Goal: Information Seeking & Learning: Check status

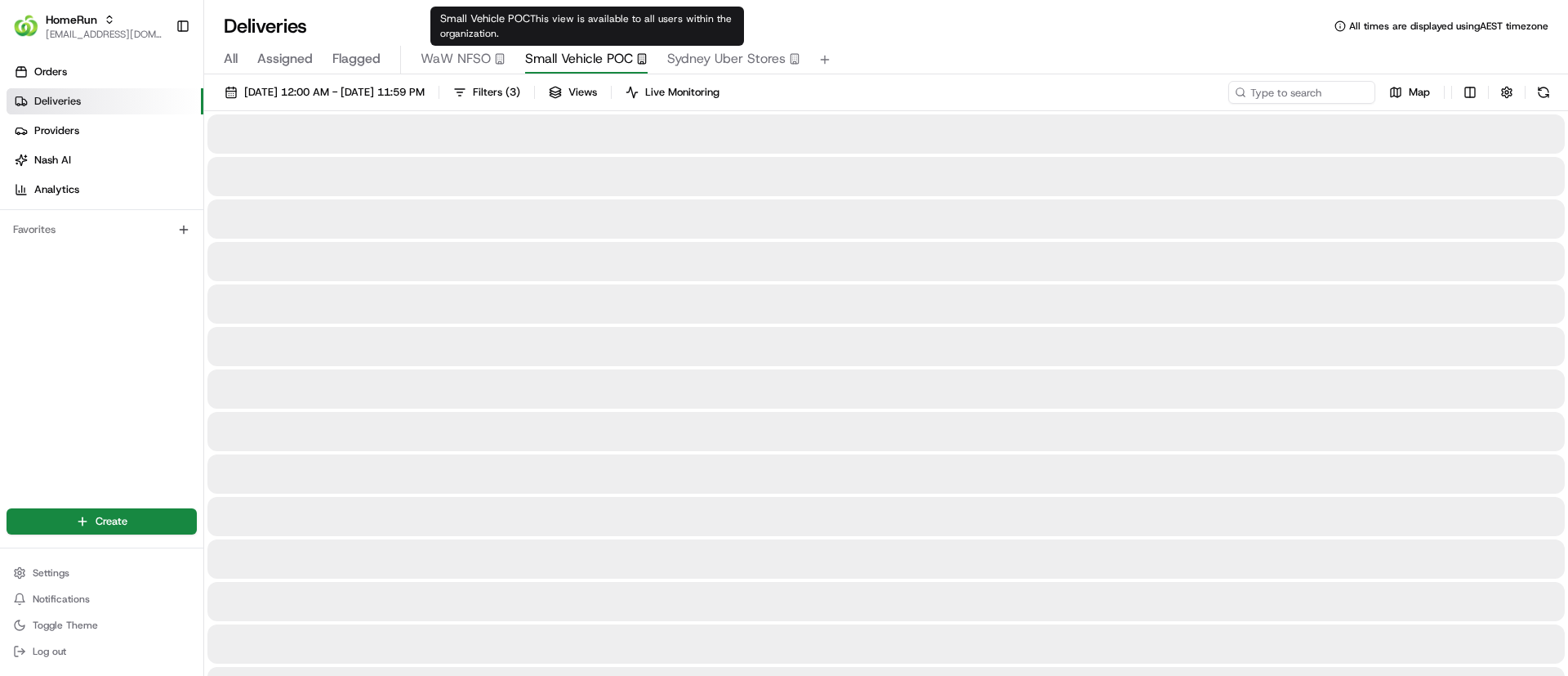
click at [585, 46] on button "Small Vehicle POC" at bounding box center [586, 59] width 123 height 28
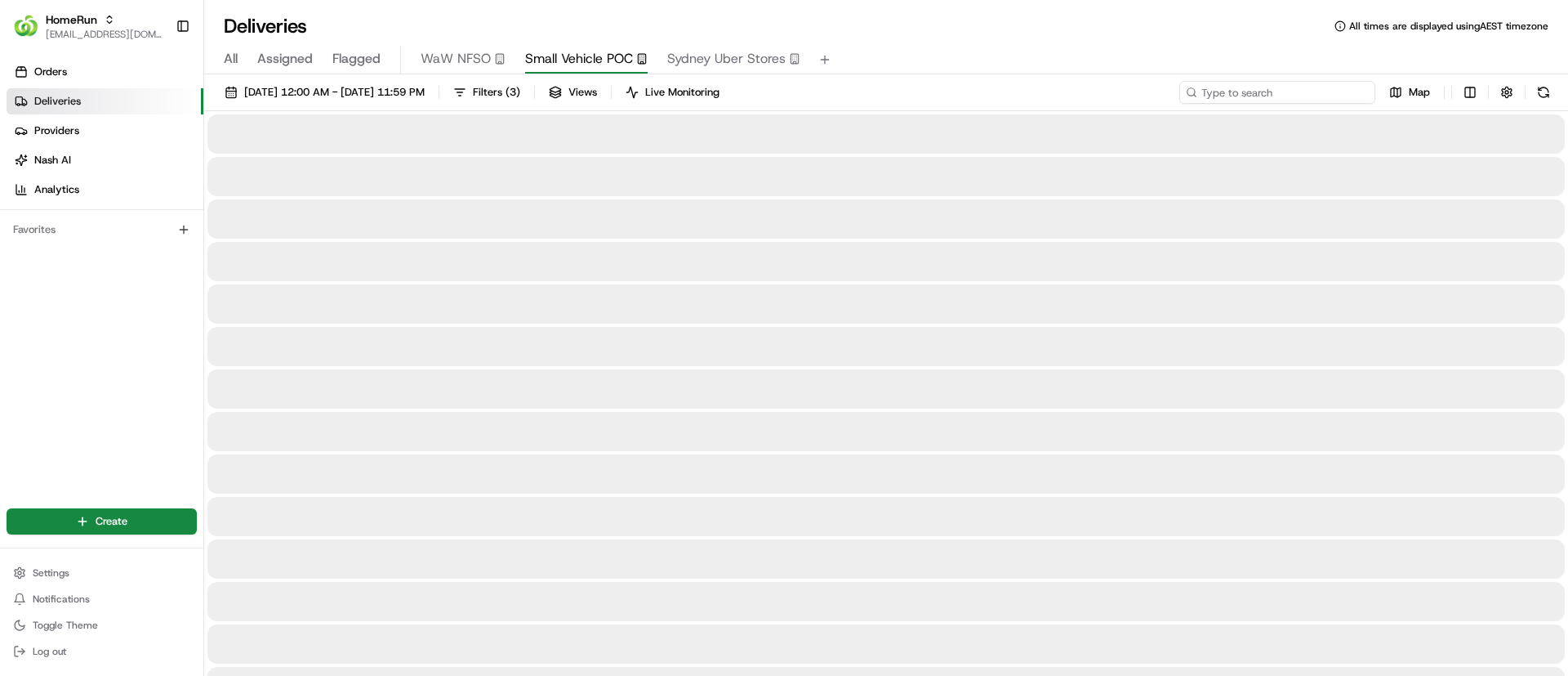
click at [1275, 86] on input at bounding box center [1277, 92] width 196 height 23
paste input "Rochedale"
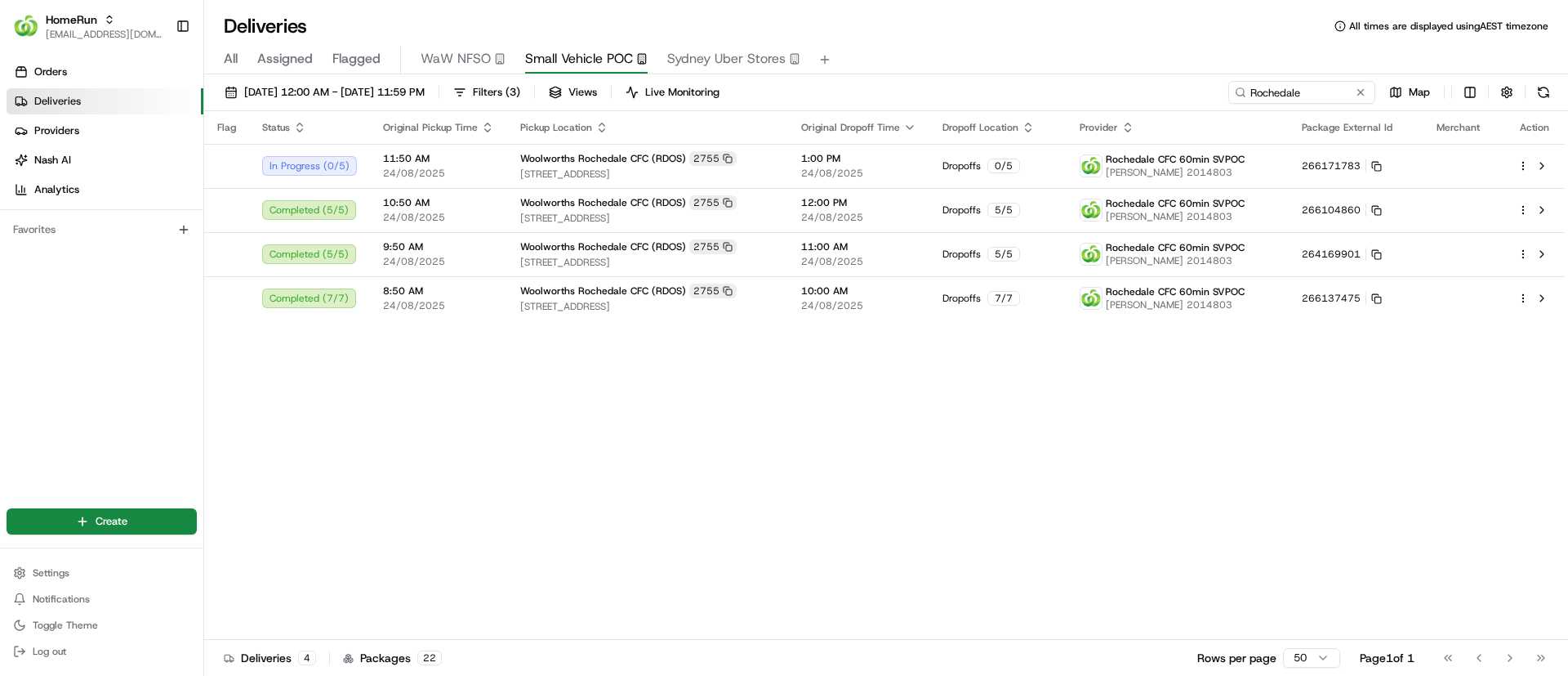
drag, startPoint x: 579, startPoint y: 426, endPoint x: 613, endPoint y: 429, distance: 34.1
click at [581, 425] on div "Flag Status Original Pickup Time Pickup Location Original Dropoff Time Dropoff …" at bounding box center [885, 376] width 1361 height 529
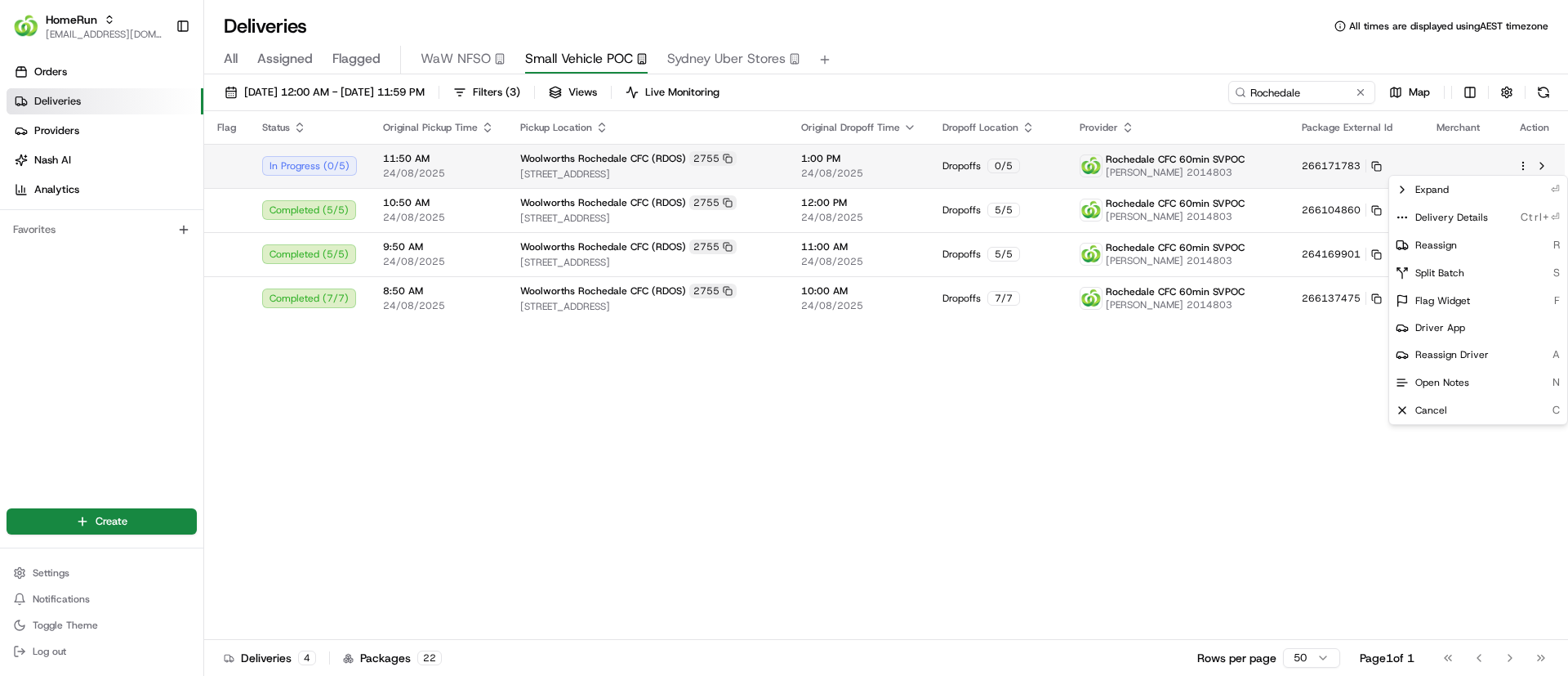
click at [1525, 160] on html "HomeRun psteele@woolworths.com.au Toggle Sidebar Orders Deliveries Providers Na…" at bounding box center [784, 338] width 1568 height 676
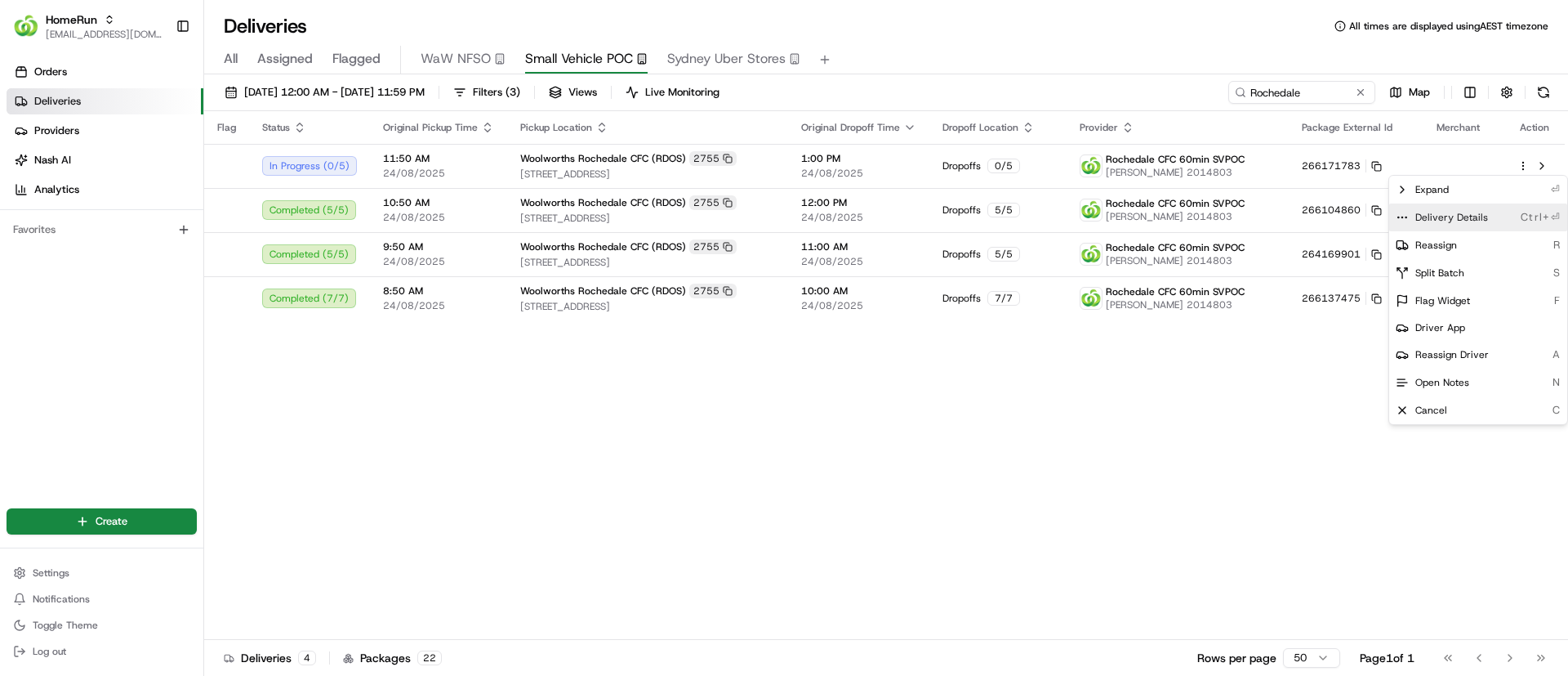
click at [1403, 216] on icon at bounding box center [1403, 218] width 13 height 13
click at [512, 529] on html "HomeRun psteele@woolworths.com.au Toggle Sidebar Orders Deliveries Providers Na…" at bounding box center [784, 338] width 1568 height 676
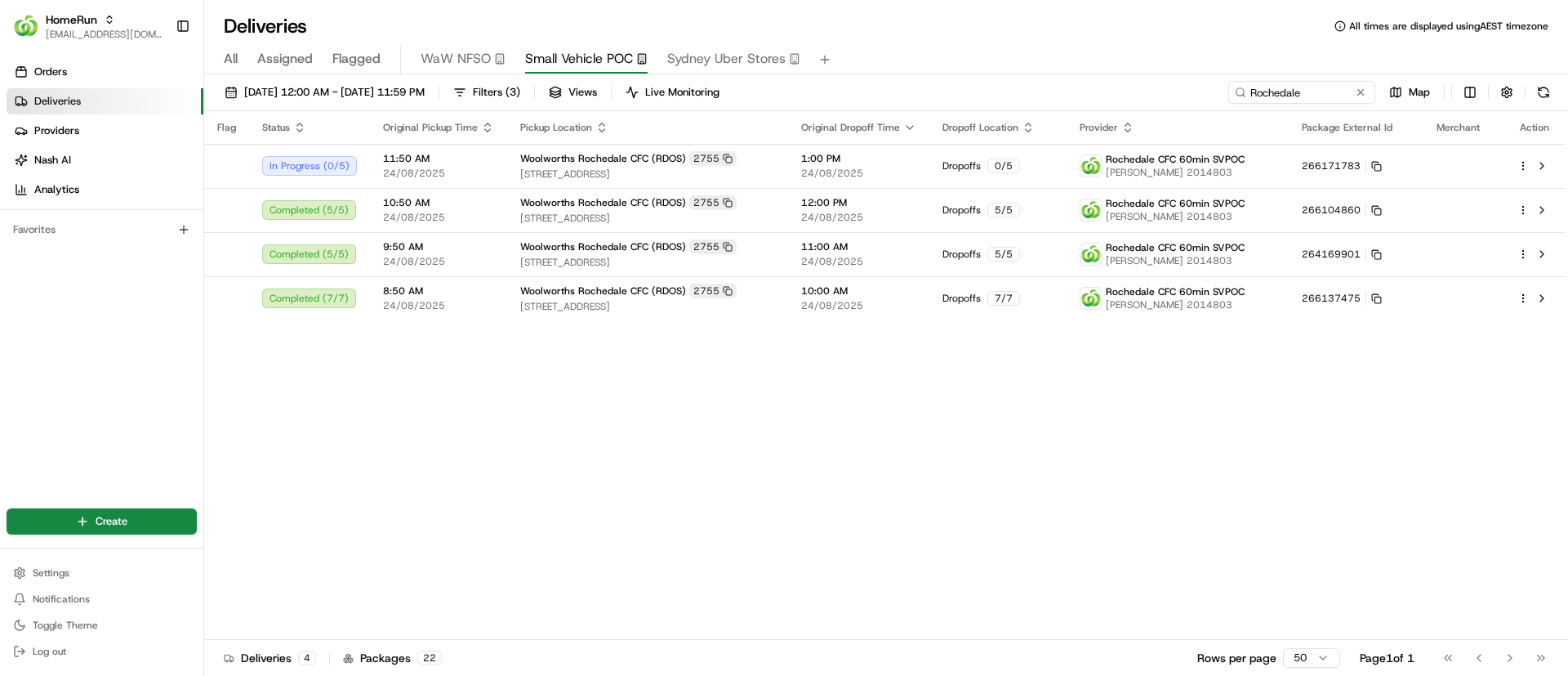
click at [463, 463] on div "Flag Status Original Pickup Time Pickup Location Original Dropoff Time Dropoff …" at bounding box center [885, 376] width 1361 height 529
click at [462, 493] on div "Flag Status Original Pickup Time Pickup Location Original Dropoff Time Dropoff …" at bounding box center [885, 376] width 1361 height 529
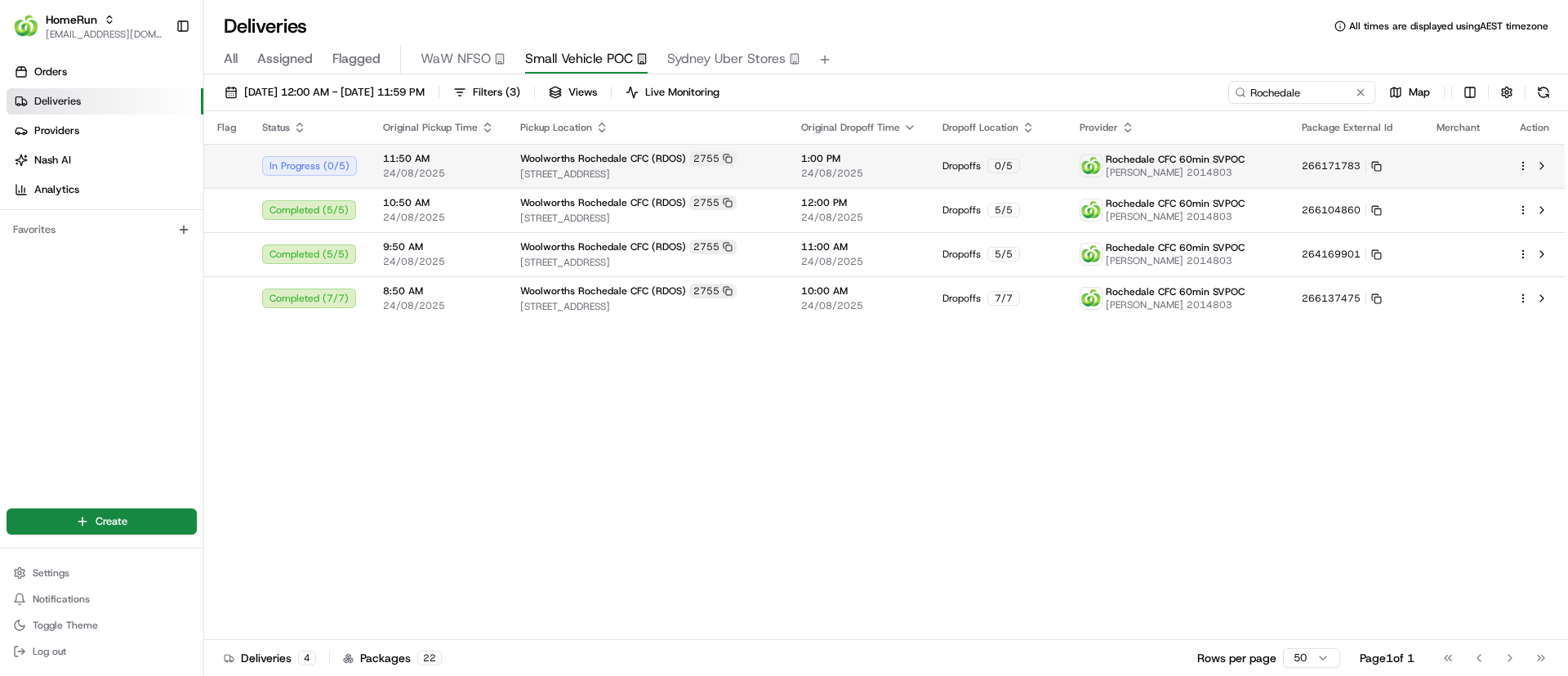
click at [1524, 161] on html "HomeRun psteele@woolworths.com.au Toggle Sidebar Orders Deliveries Providers Na…" at bounding box center [784, 338] width 1568 height 676
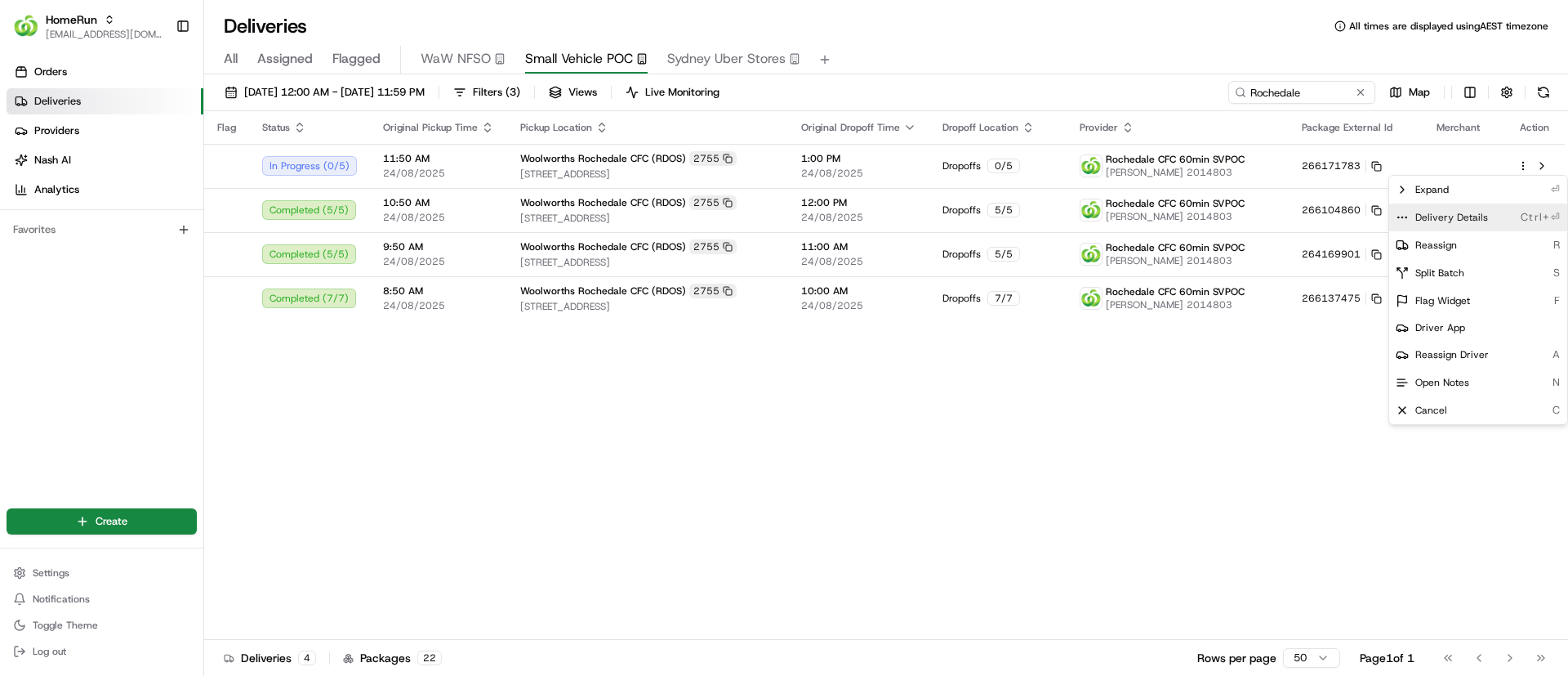
click at [1403, 217] on circle at bounding box center [1402, 217] width 1 height 1
click at [450, 514] on html "HomeRun psteele@woolworths.com.au Toggle Sidebar Orders Deliveries Providers Na…" at bounding box center [784, 338] width 1568 height 676
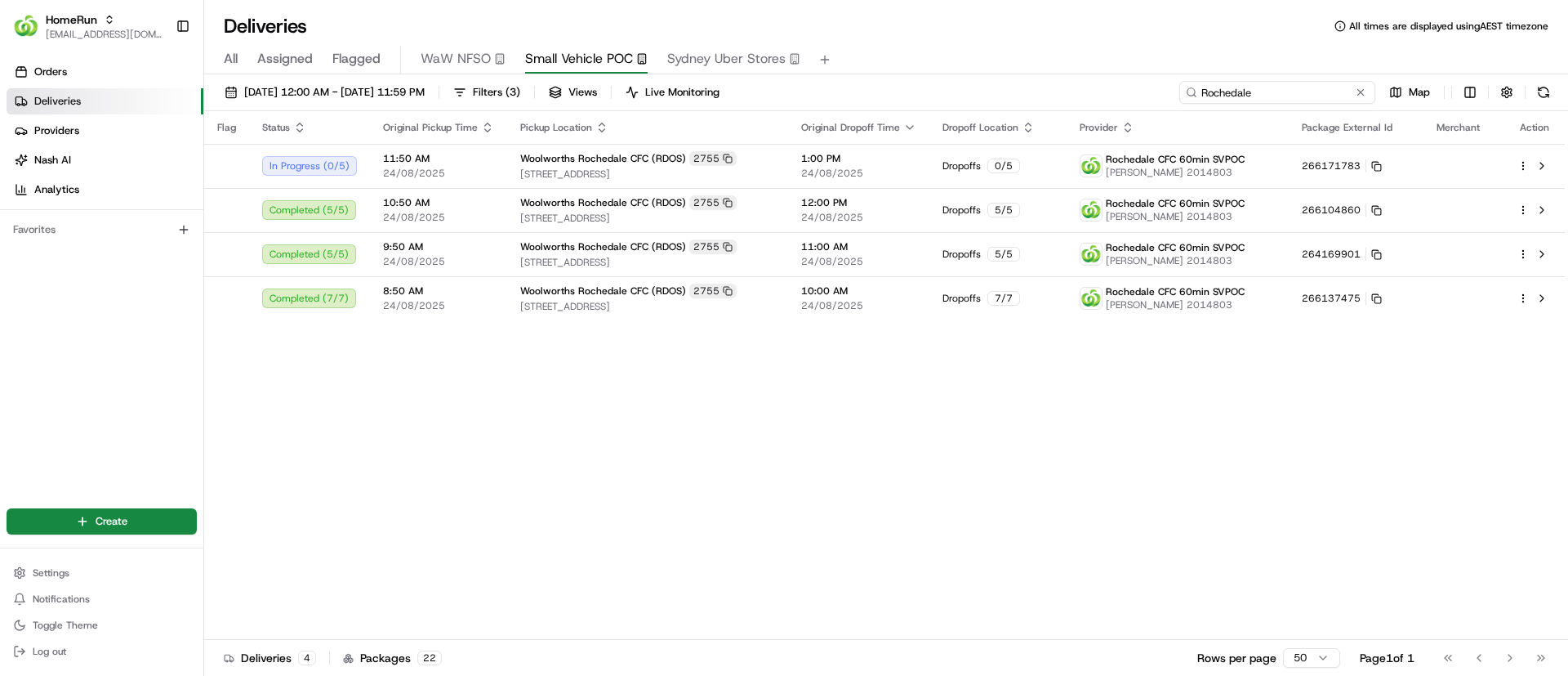
drag, startPoint x: 1317, startPoint y: 97, endPoint x: 1115, endPoint y: 107, distance: 202.2
click at [1115, 107] on div "24/08/2025 12:00 AM - 24/08/2025 11:59 PM Filters ( 3 ) Views Live Monitoring R…" at bounding box center [886, 96] width 1364 height 30
type input "[PERSON_NAME]"
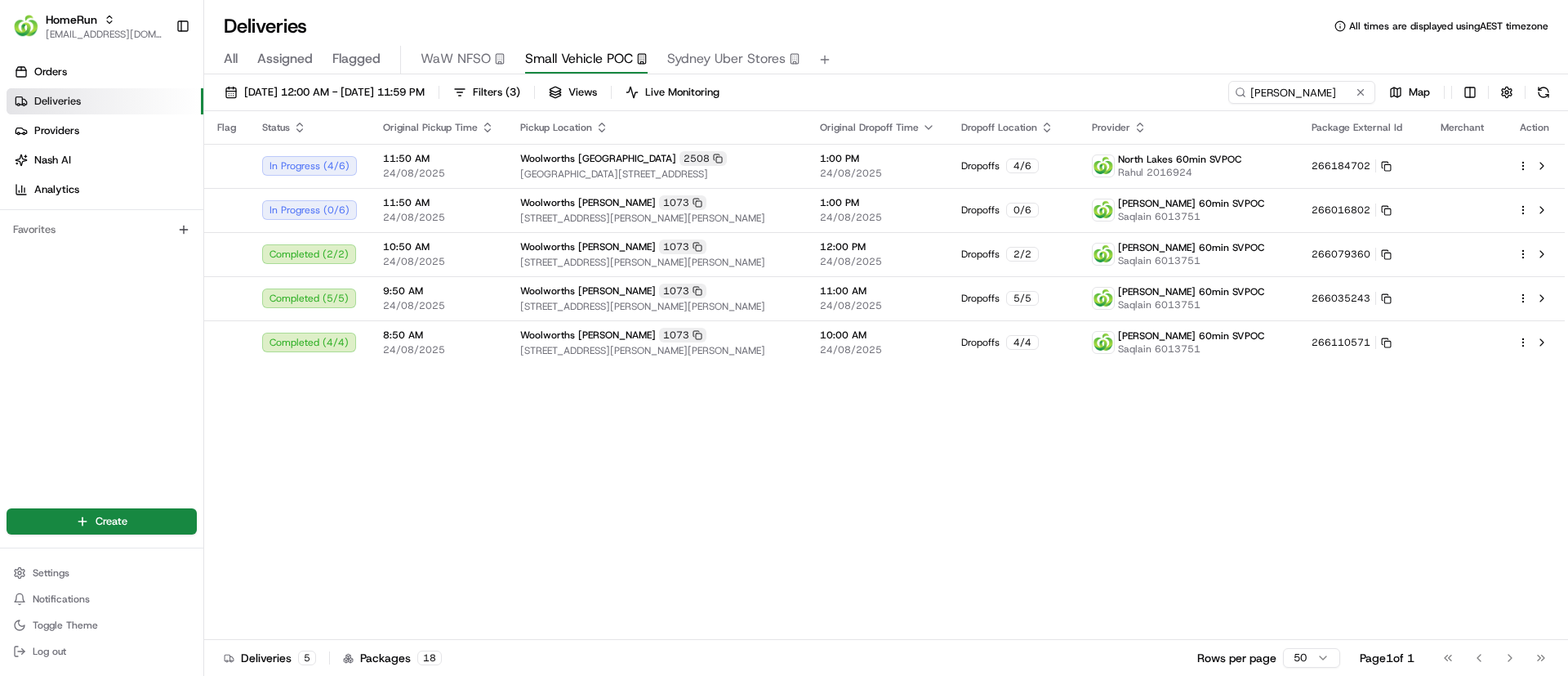
click at [441, 517] on div "Flag Status Original Pickup Time Pickup Location Original Dropoff Time Dropoff …" at bounding box center [885, 376] width 1361 height 529
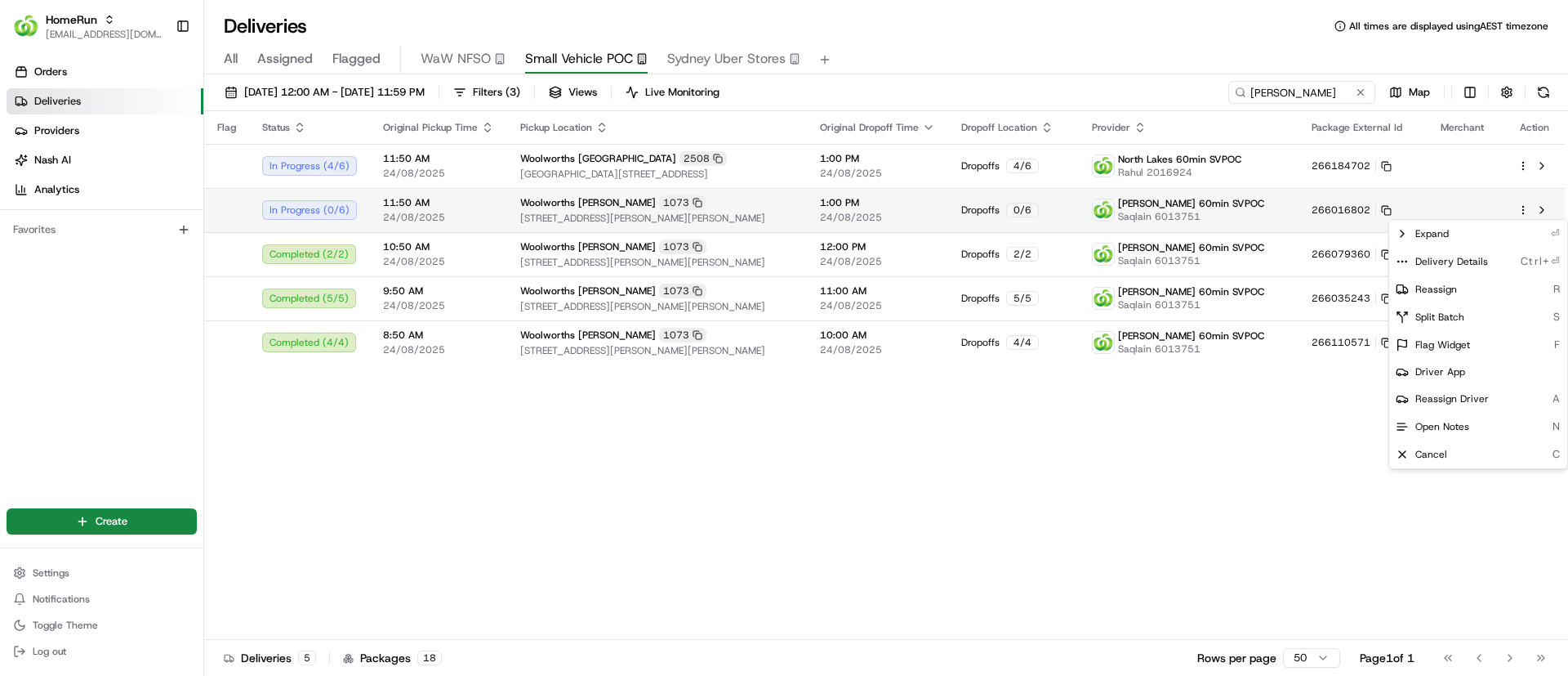
click at [1523, 203] on html "HomeRun psteele@woolworths.com.au Toggle Sidebar Orders Deliveries Providers Na…" at bounding box center [784, 338] width 1568 height 676
click at [1401, 258] on icon at bounding box center [1403, 261] width 13 height 13
click at [500, 535] on html "HomeRun psteele@woolworths.com.au Toggle Sidebar Orders Deliveries Providers Na…" at bounding box center [784, 338] width 1568 height 676
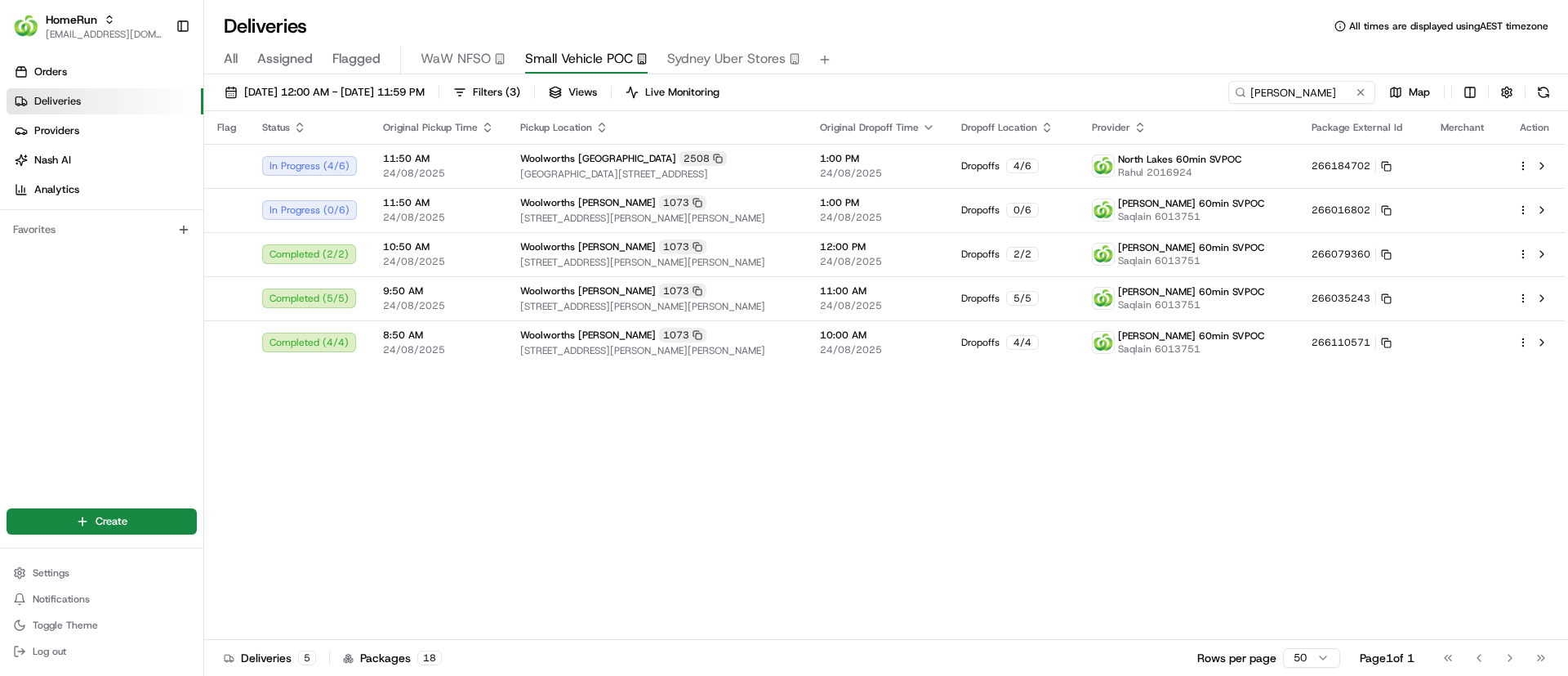
click at [395, 445] on div "Flag Status Original Pickup Time Pickup Location Original Dropoff Time Dropoff …" at bounding box center [885, 376] width 1361 height 529
click at [1525, 203] on div at bounding box center [1535, 210] width 34 height 20
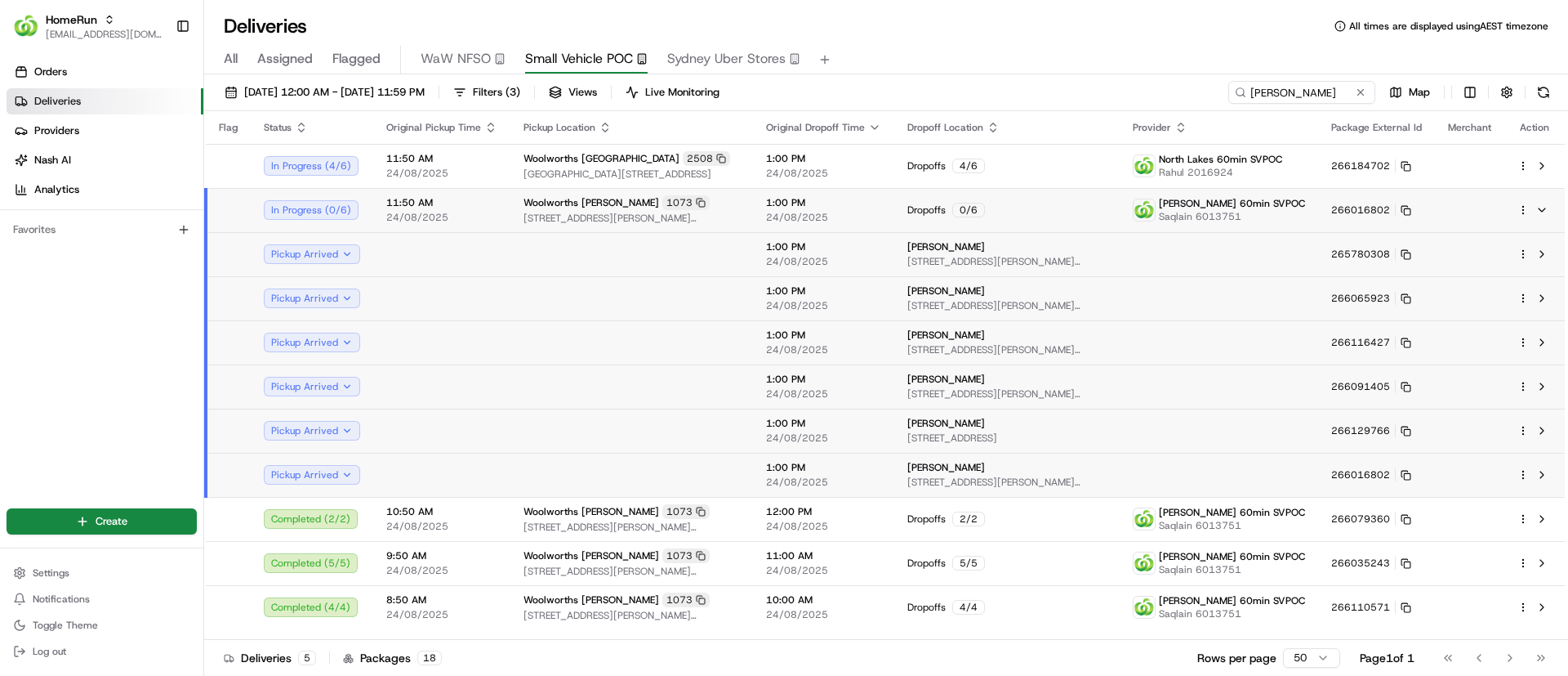
click at [1525, 203] on div at bounding box center [1535, 210] width 34 height 20
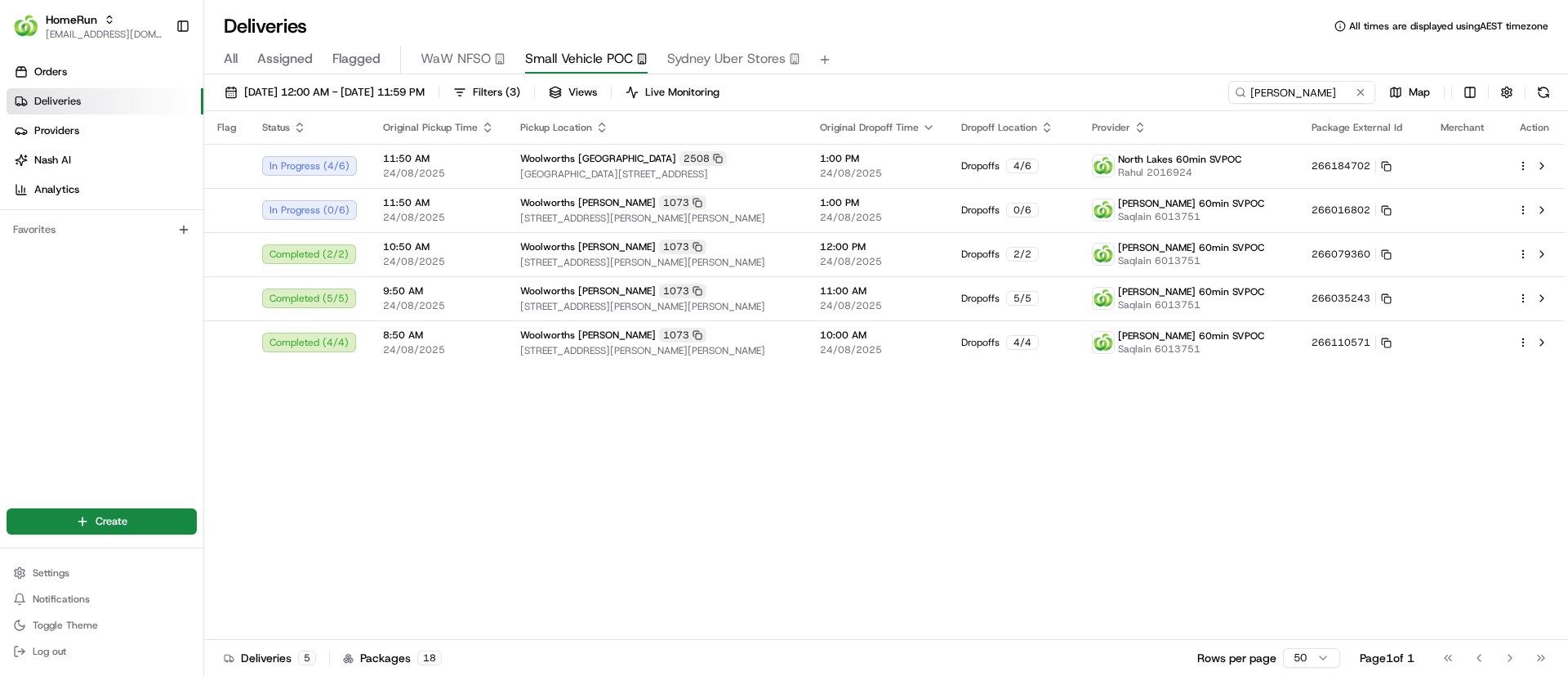
click at [468, 507] on div "Flag Status Original Pickup Time Pickup Location Original Dropoff Time Dropoff …" at bounding box center [885, 376] width 1361 height 529
click at [1523, 202] on div at bounding box center [1535, 210] width 34 height 20
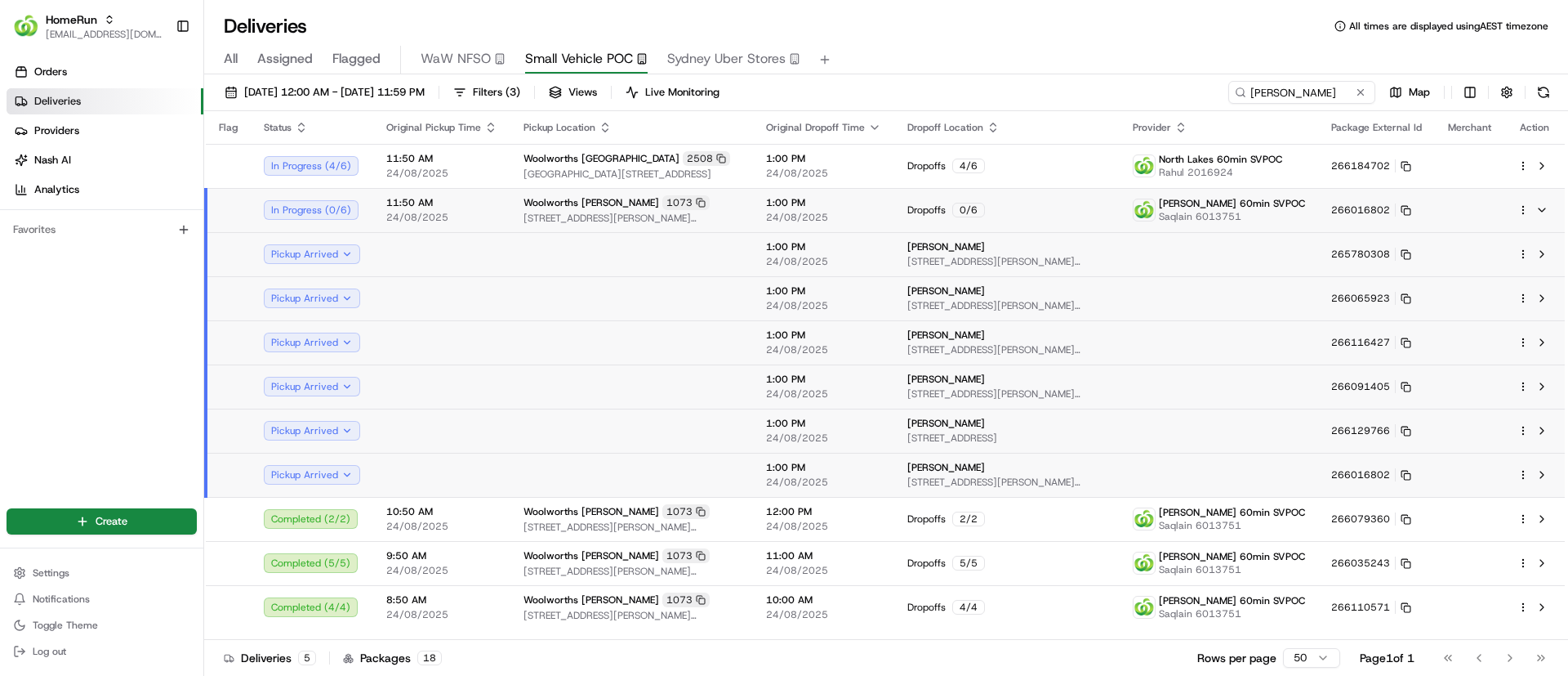
click at [1521, 206] on html "HomeRun psteele@woolworths.com.au Toggle Sidebar Orders Deliveries Providers Na…" at bounding box center [784, 338] width 1568 height 676
click at [1403, 253] on div "Delivery Details Ctrl+⏎" at bounding box center [1478, 261] width 178 height 28
click at [1400, 250] on div "Delivery Details Ctrl+⏎" at bounding box center [1478, 261] width 178 height 28
click at [1396, 257] on icon at bounding box center [1403, 261] width 13 height 13
click at [1399, 233] on icon at bounding box center [1403, 234] width 13 height 13
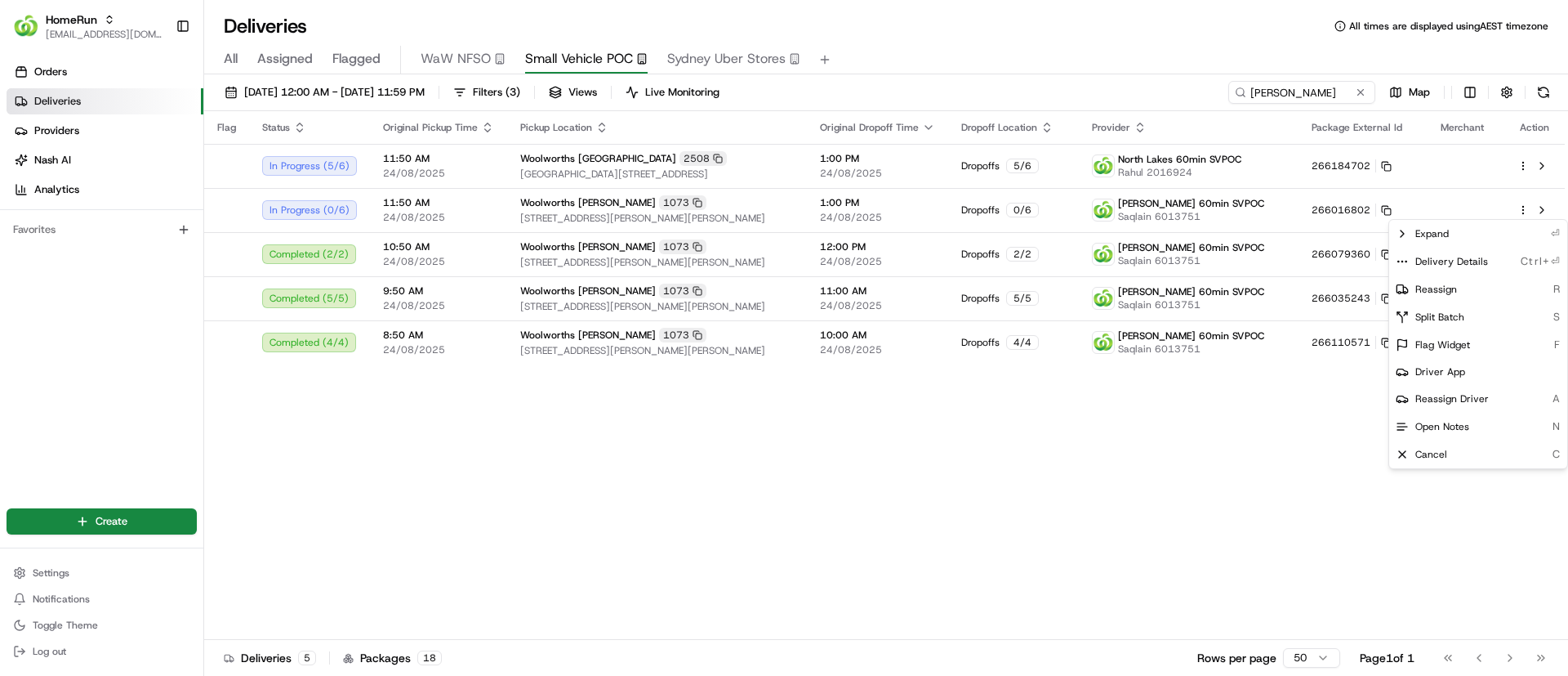
click at [474, 442] on html "HomeRun psteele@woolworths.com.au Toggle Sidebar Orders Deliveries Providers Na…" at bounding box center [784, 338] width 1568 height 676
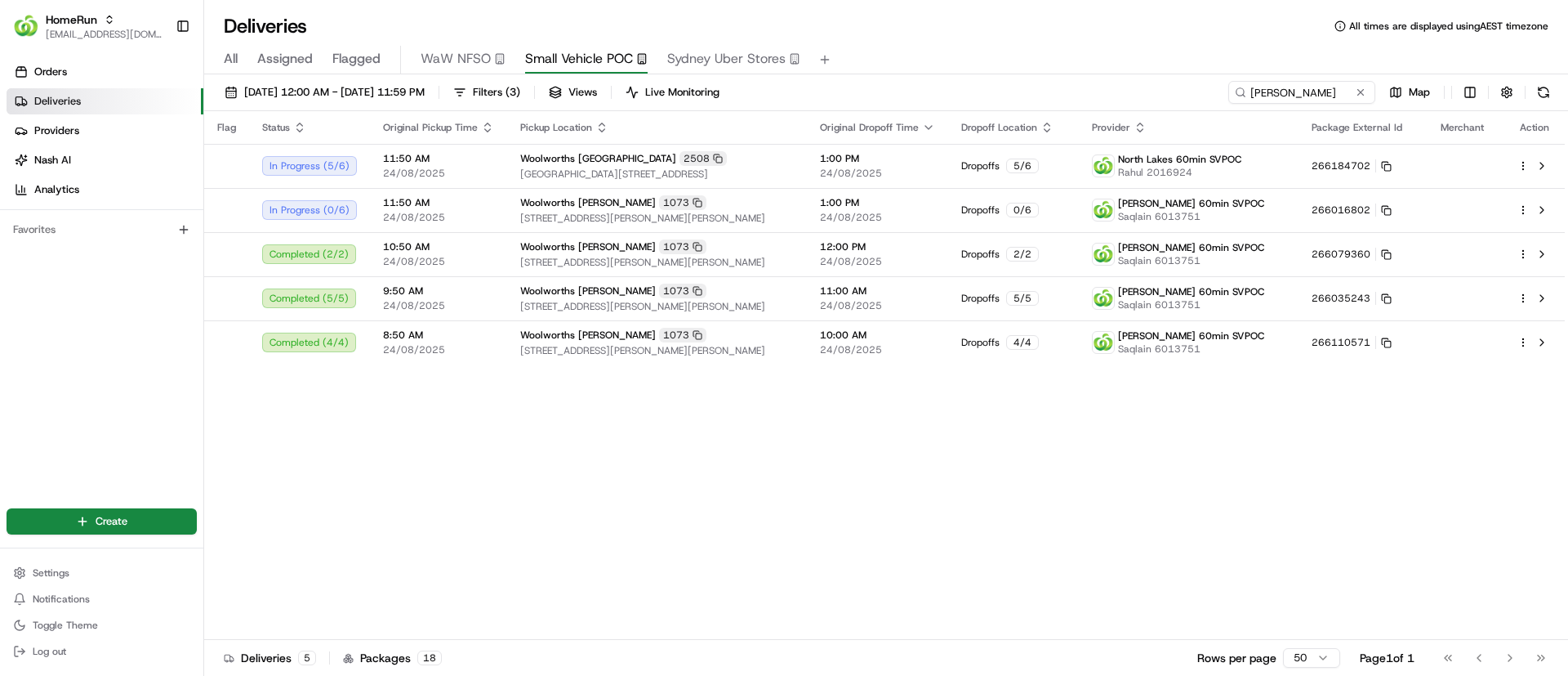
drag, startPoint x: 422, startPoint y: 563, endPoint x: 422, endPoint y: 551, distance: 12.0
click at [422, 557] on div "Flag Status Original Pickup Time Pickup Location Original Dropoff Time Dropoff …" at bounding box center [885, 376] width 1361 height 529
click at [454, 497] on div "Flag Status Original Pickup Time Pickup Location Original Dropoff Time Dropoff …" at bounding box center [885, 376] width 1361 height 529
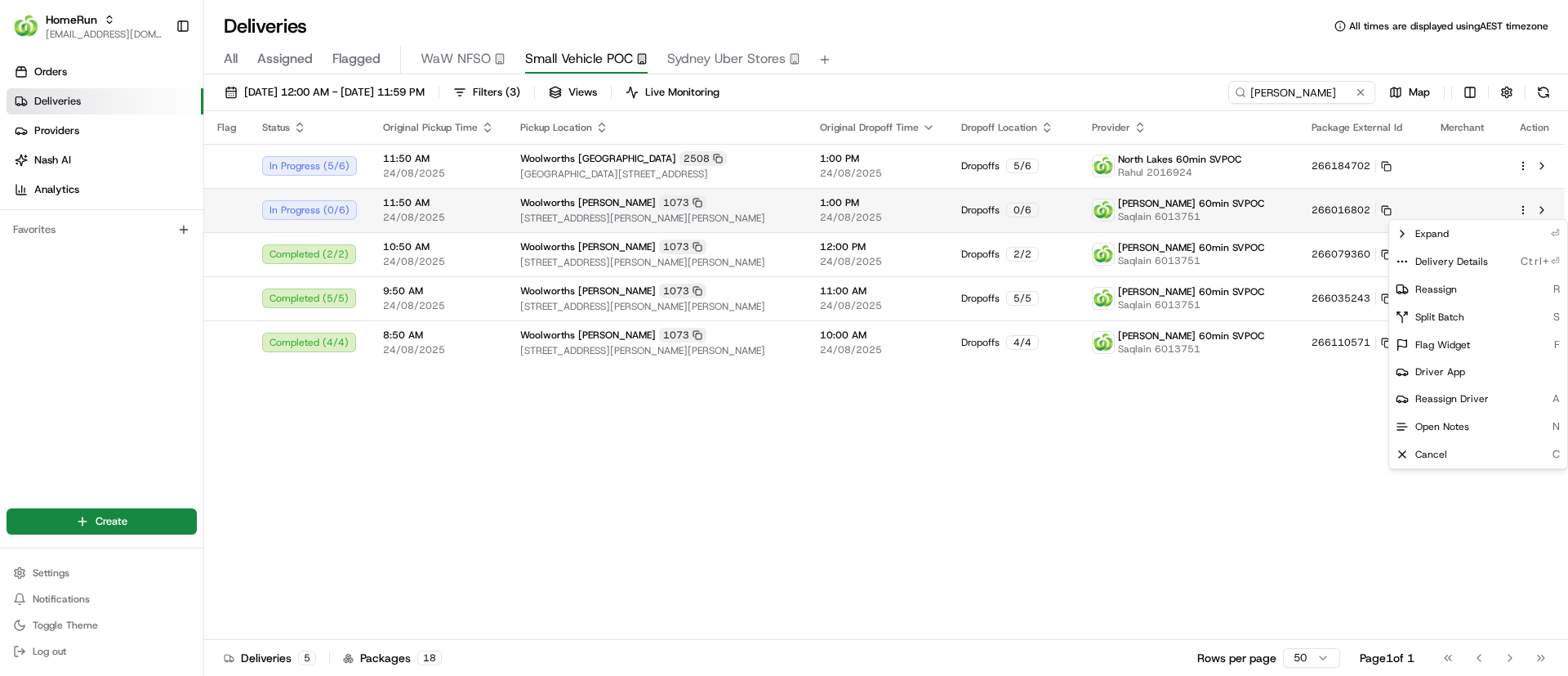
click at [1525, 203] on html "HomeRun psteele@woolworths.com.au Toggle Sidebar Orders Deliveries Providers Na…" at bounding box center [784, 338] width 1568 height 676
click at [1404, 259] on icon at bounding box center [1403, 261] width 13 height 13
click at [589, 585] on html "HomeRun psteele@woolworths.com.au Toggle Sidebar Orders Deliveries Providers Na…" at bounding box center [784, 338] width 1568 height 676
click at [1523, 207] on html "HomeRun psteele@woolworths.com.au Toggle Sidebar Orders Deliveries Providers Na…" at bounding box center [784, 338] width 1568 height 676
click at [1404, 259] on icon at bounding box center [1403, 261] width 13 height 13
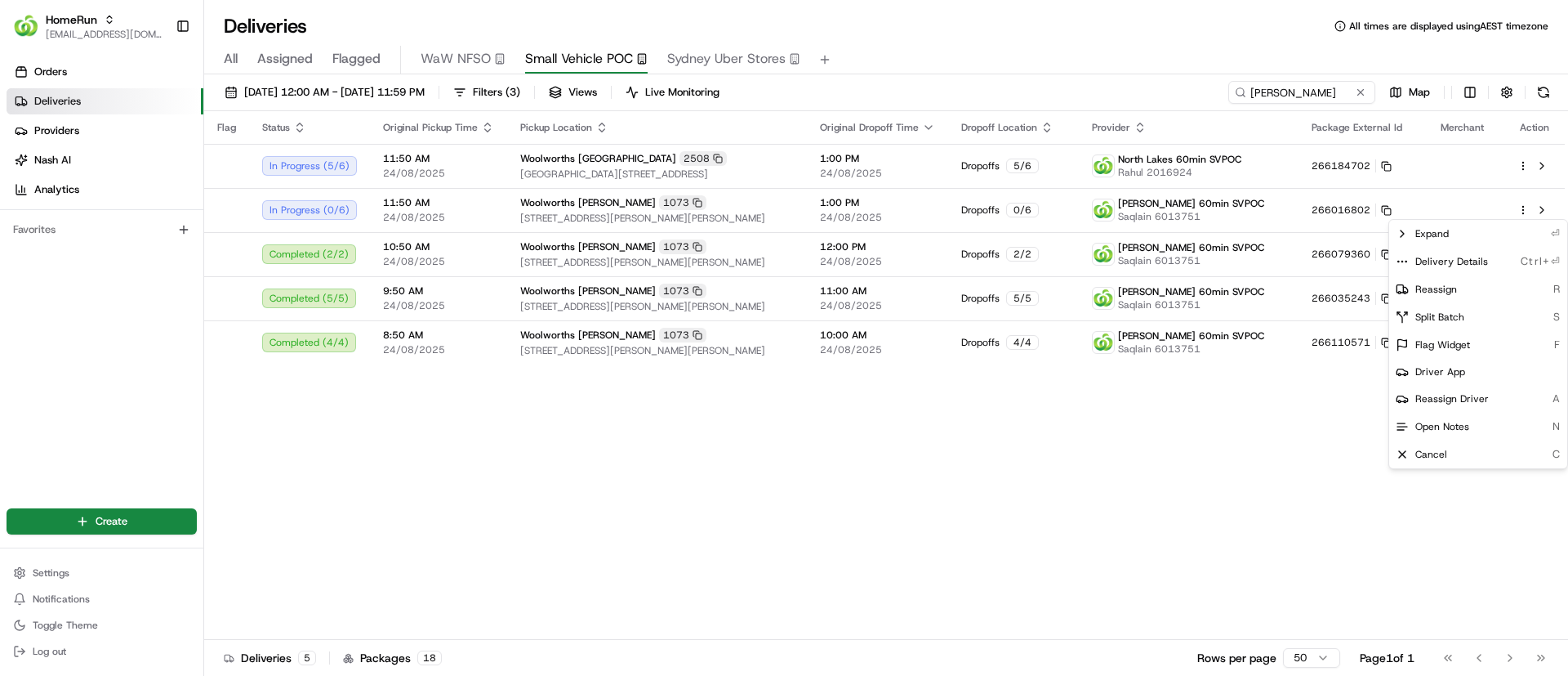
click at [774, 538] on html "HomeRun psteele@woolworths.com.au Toggle Sidebar Orders Deliveries Providers Na…" at bounding box center [784, 338] width 1568 height 676
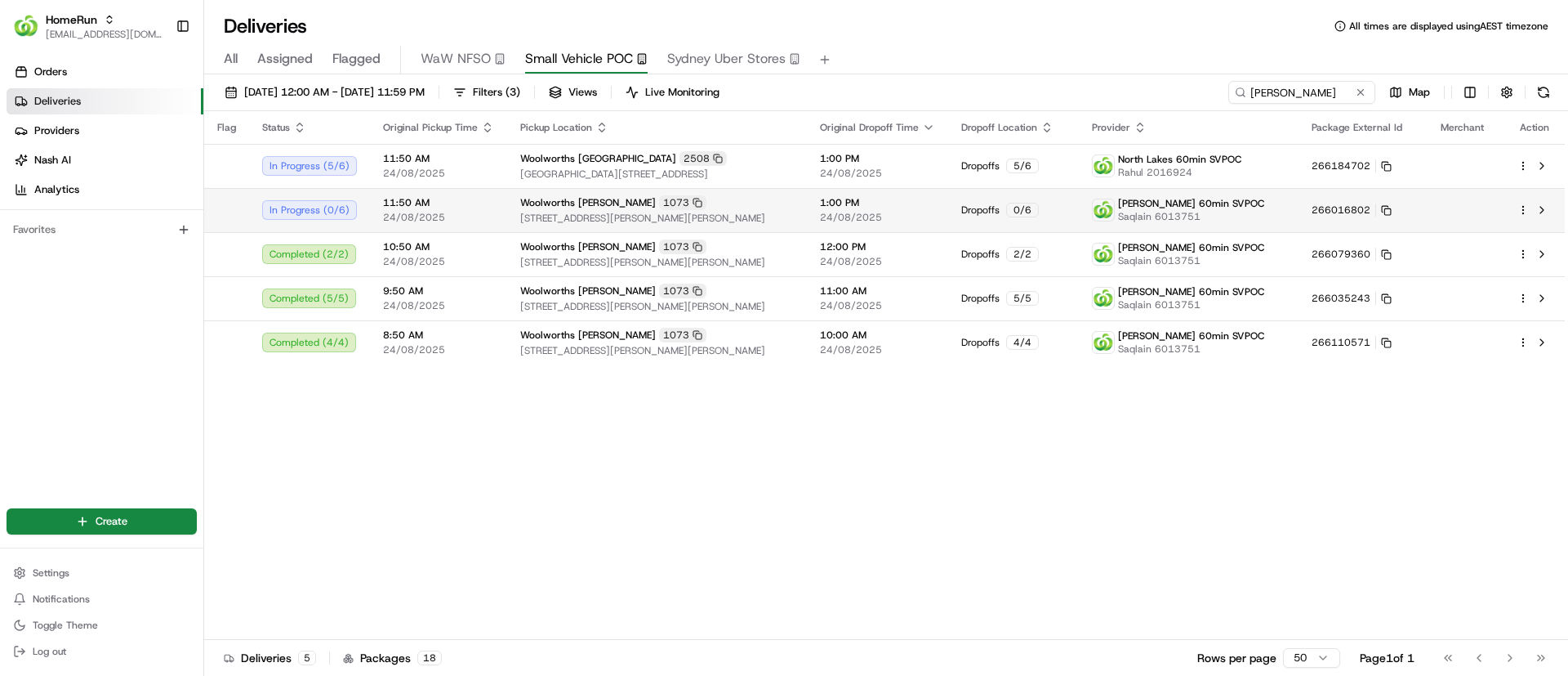
click at [1520, 210] on html "HomeRun psteele@woolworths.com.au Toggle Sidebar Orders Deliveries Providers Na…" at bounding box center [784, 338] width 1568 height 676
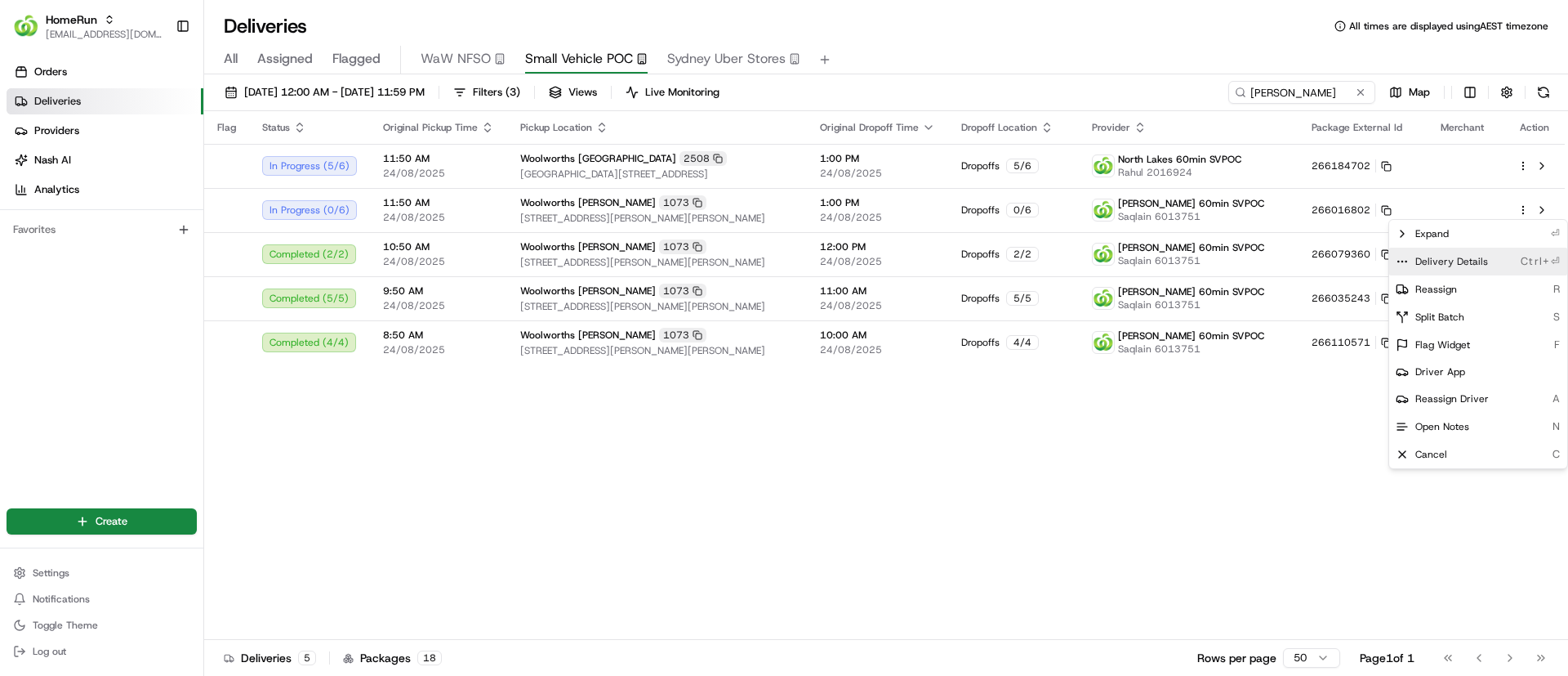
click at [1400, 261] on icon at bounding box center [1403, 261] width 13 height 13
click at [424, 564] on html "HomeRun psteele@woolworths.com.au Toggle Sidebar Orders Deliveries Providers Na…" at bounding box center [784, 338] width 1568 height 676
click at [1525, 206] on html "HomeRun psteele@woolworths.com.au Toggle Sidebar Orders Deliveries Providers Na…" at bounding box center [784, 338] width 1568 height 676
click at [1403, 261] on circle at bounding box center [1402, 261] width 1 height 1
click at [535, 473] on html "HomeRun psteele@woolworths.com.au Toggle Sidebar Orders Deliveries Providers Na…" at bounding box center [784, 338] width 1568 height 676
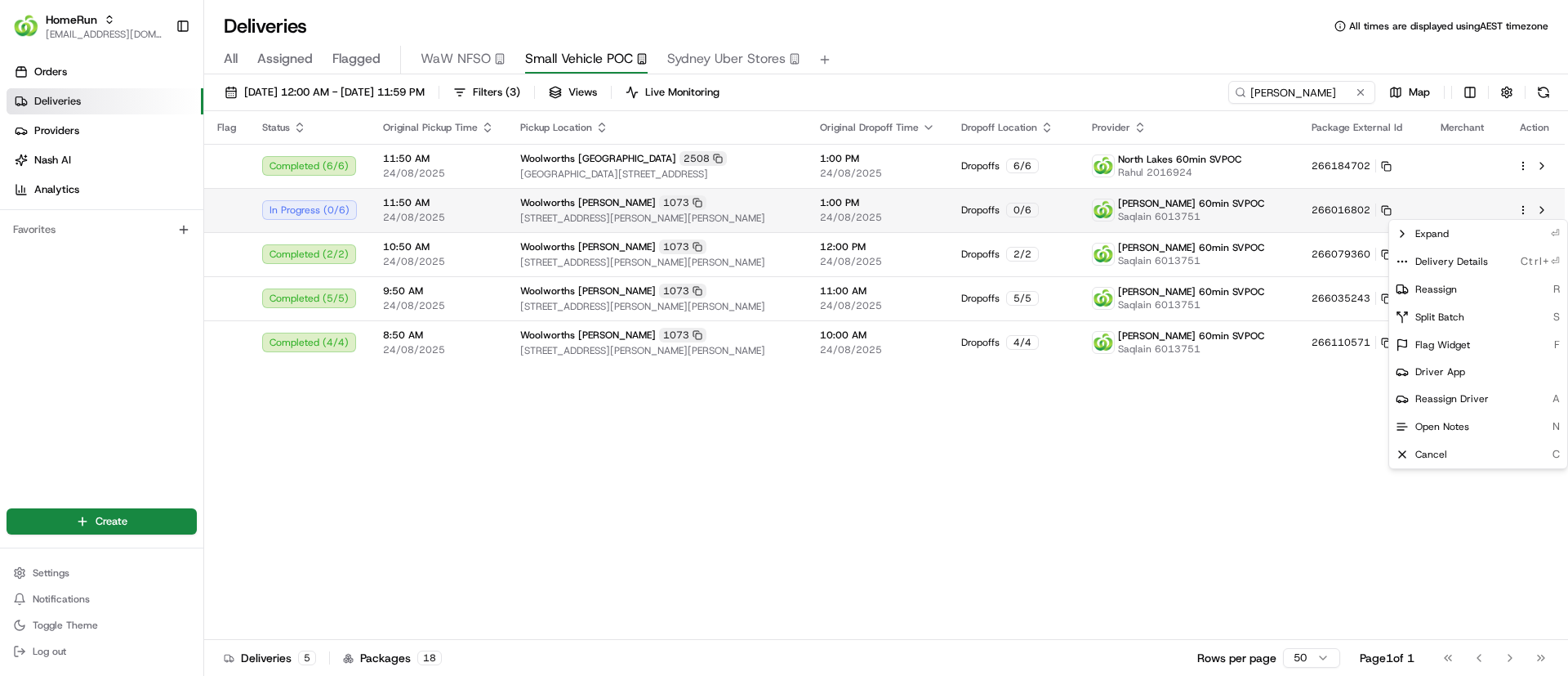
click at [1522, 206] on html "HomeRun psteele@woolworths.com.au Toggle Sidebar Orders Deliveries Providers Na…" at bounding box center [784, 338] width 1568 height 676
click at [1402, 258] on icon at bounding box center [1403, 261] width 13 height 13
click at [601, 619] on html "HomeRun psteele@woolworths.com.au Toggle Sidebar Orders Deliveries Providers Na…" at bounding box center [784, 338] width 1568 height 676
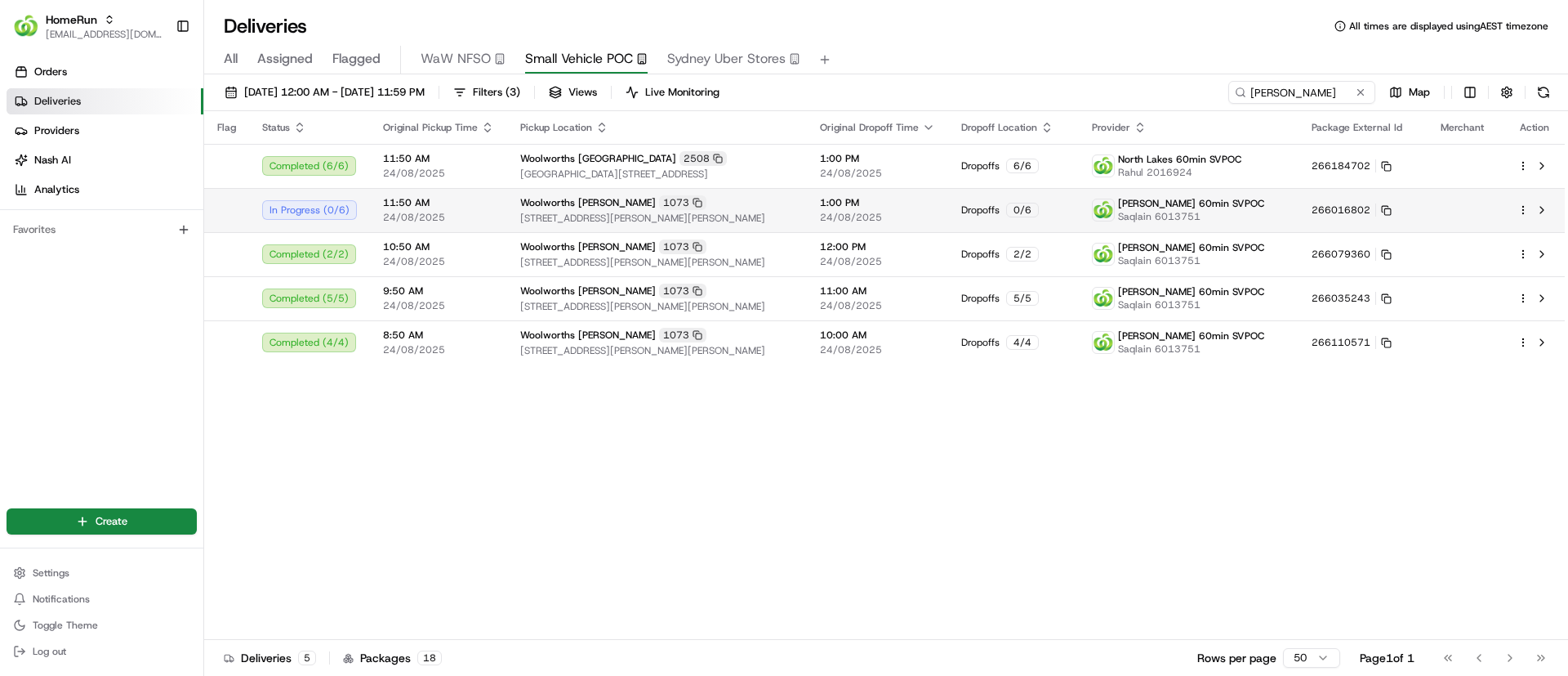
click at [1525, 205] on html "HomeRun psteele@woolworths.com.au Toggle Sidebar Orders Deliveries Providers Na…" at bounding box center [784, 338] width 1568 height 676
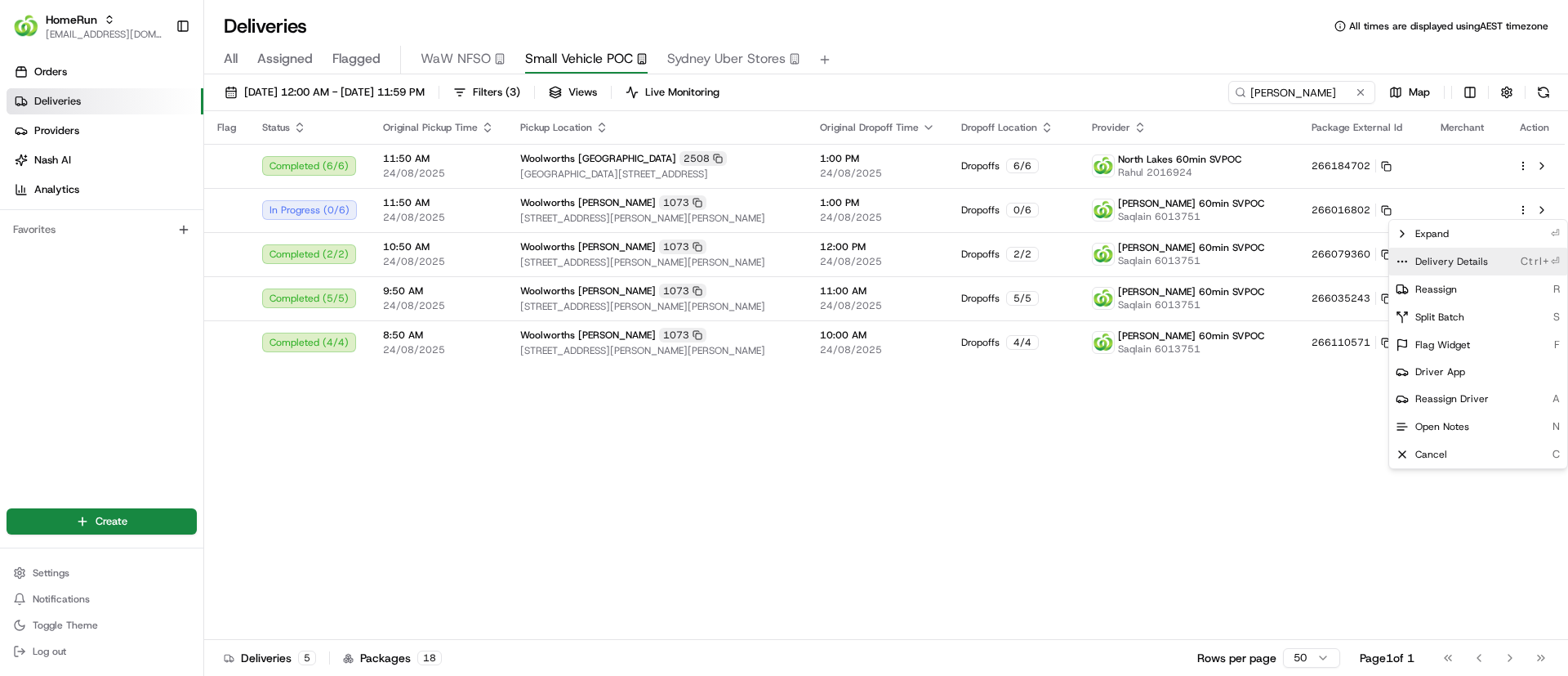
click at [1404, 255] on icon at bounding box center [1403, 261] width 13 height 13
click at [665, 514] on html "HomeRun psteele@woolworths.com.au Toggle Sidebar Orders Deliveries Providers Na…" at bounding box center [784, 338] width 1568 height 676
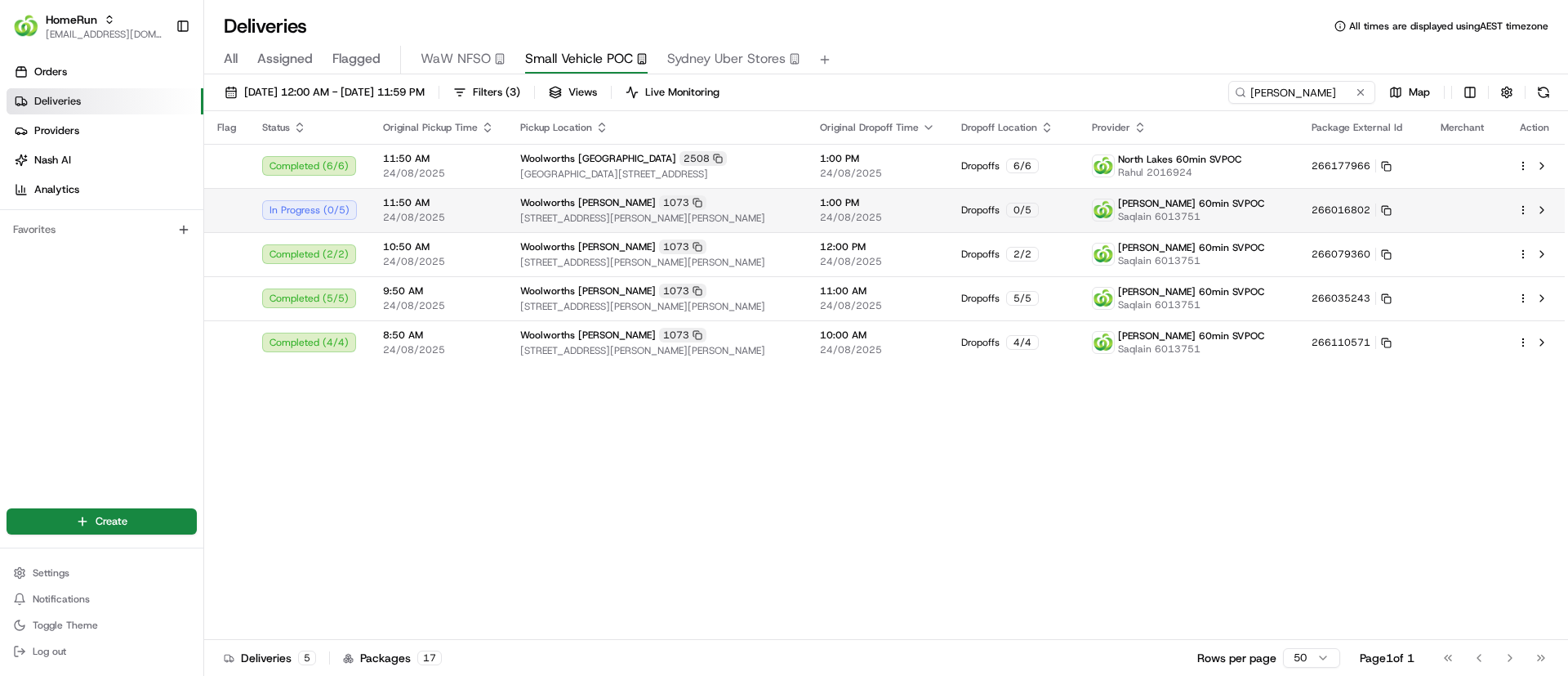
click at [1525, 206] on html "HomeRun psteele@woolworths.com.au Toggle Sidebar Orders Deliveries Providers Na…" at bounding box center [784, 338] width 1568 height 676
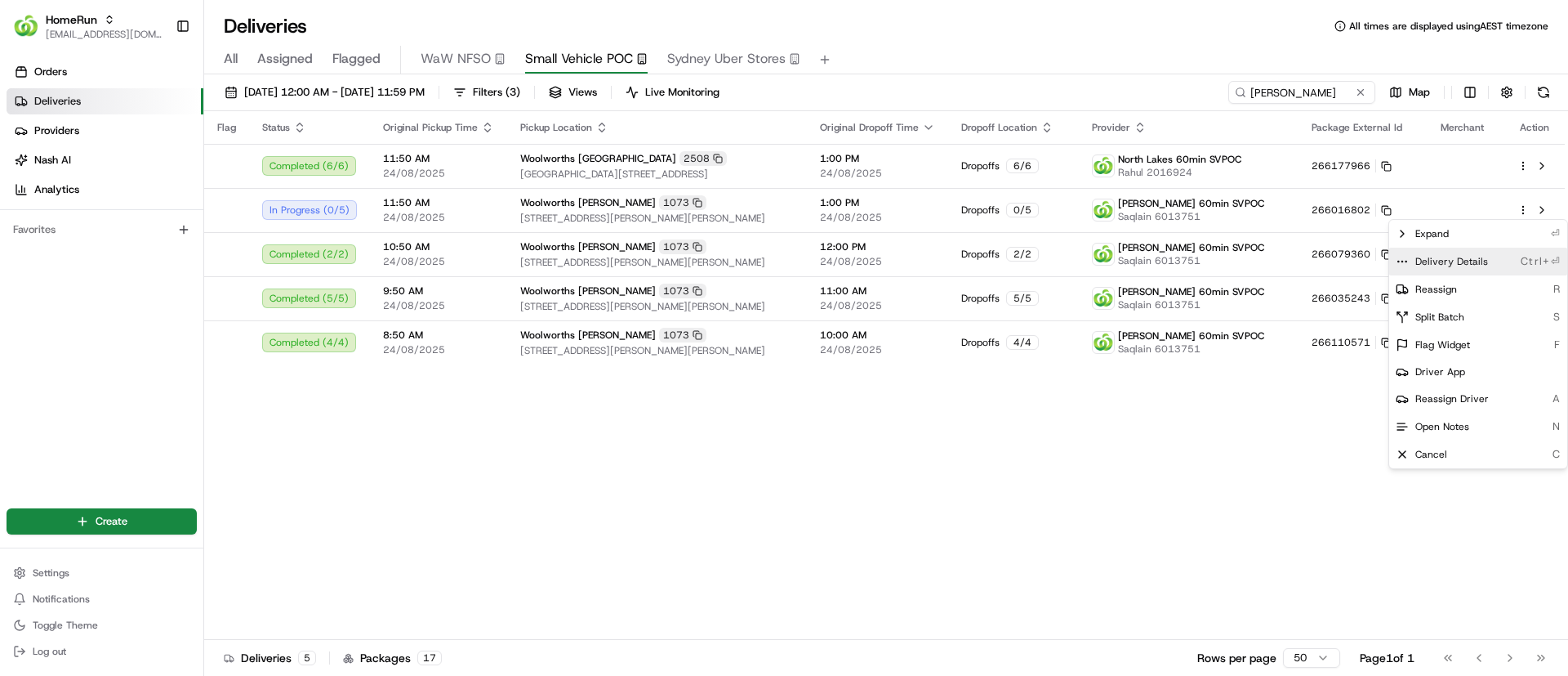
click at [1397, 259] on icon at bounding box center [1403, 261] width 13 height 13
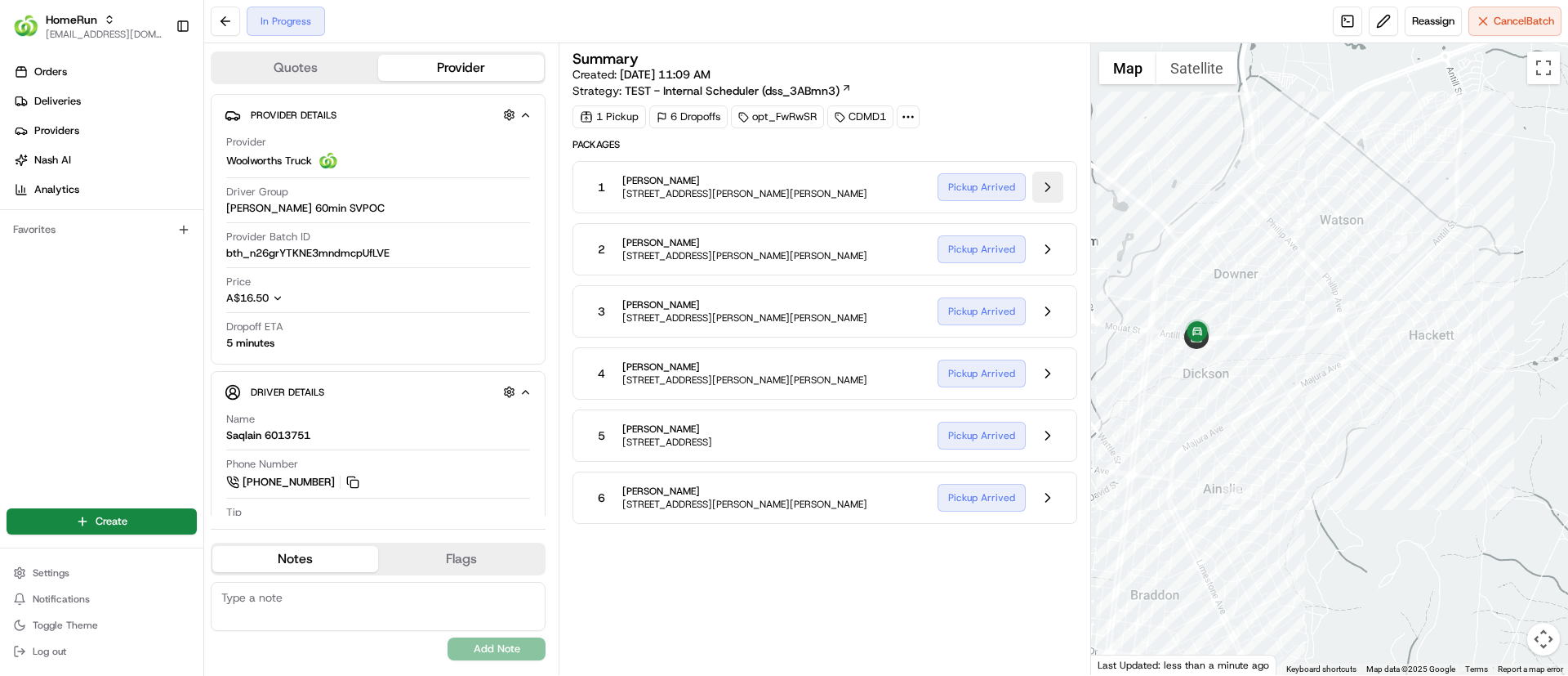
click at [1050, 183] on button at bounding box center [1047, 186] width 31 height 31
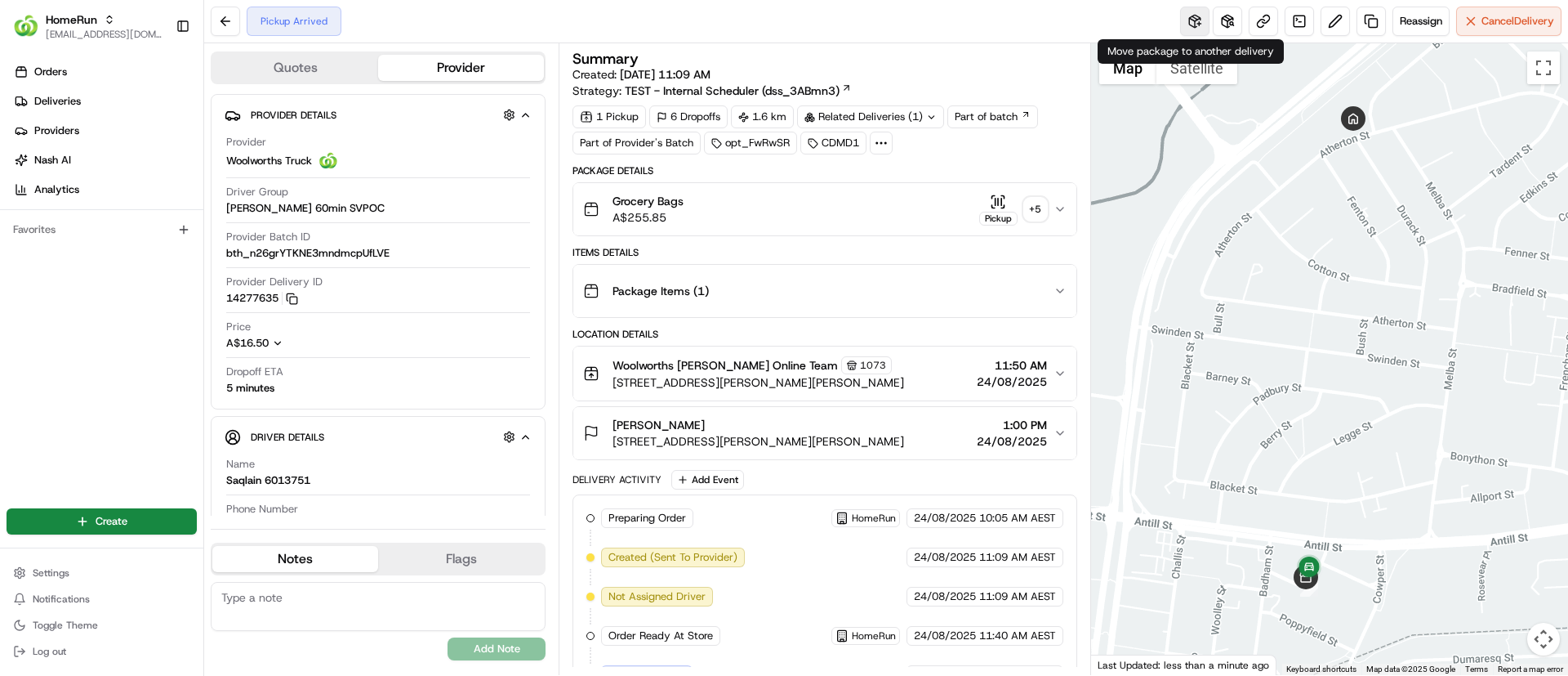
click at [1192, 19] on button at bounding box center [1195, 21] width 29 height 29
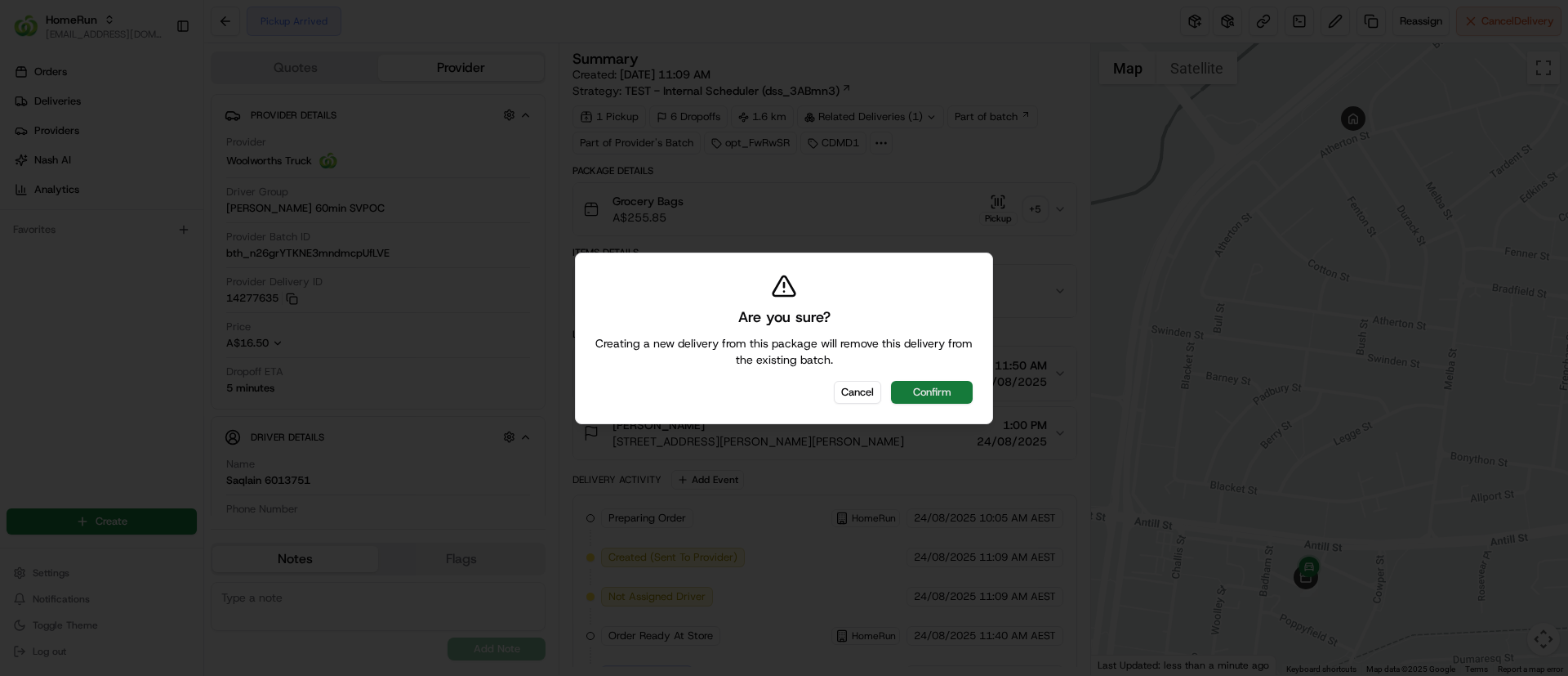
click at [931, 386] on button "Confirm" at bounding box center [932, 393] width 82 height 23
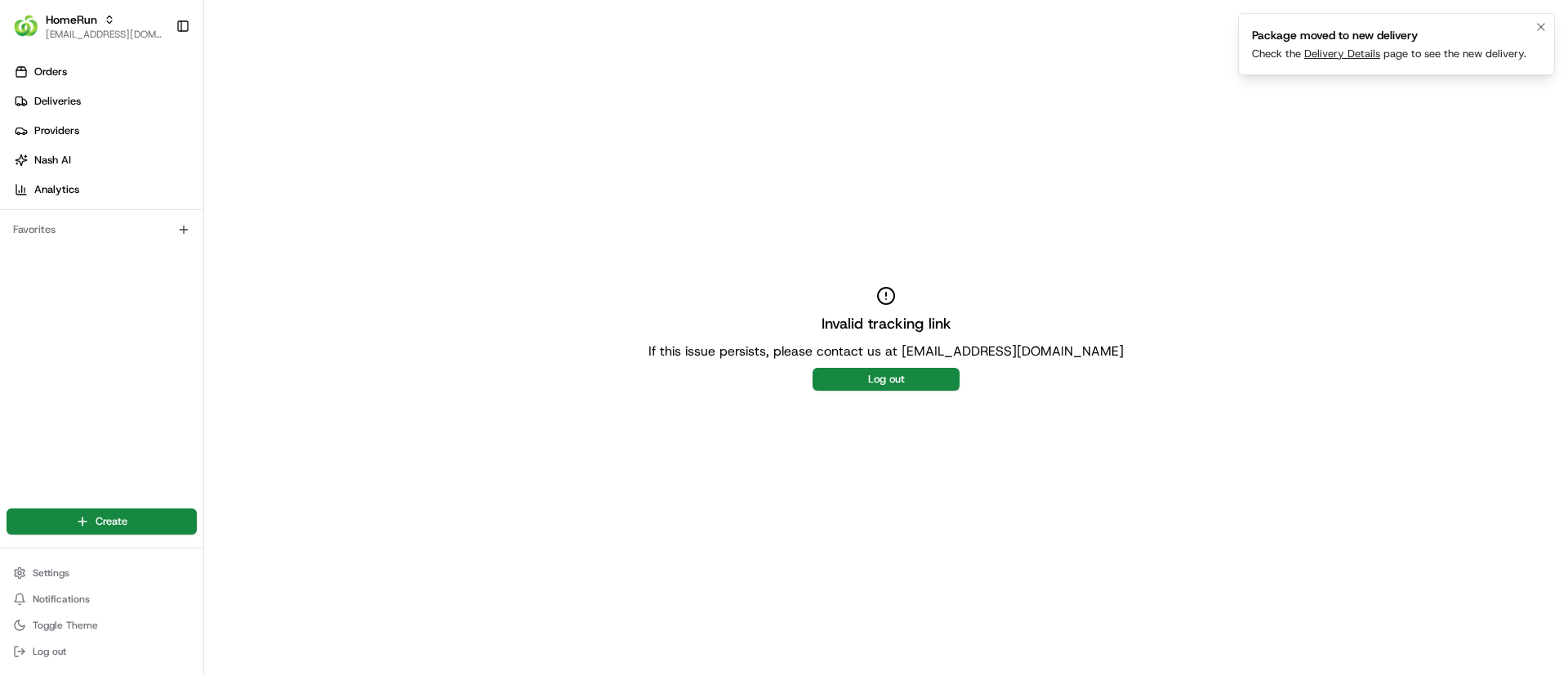
click at [1322, 51] on link "Delivery Details" at bounding box center [1343, 53] width 76 height 14
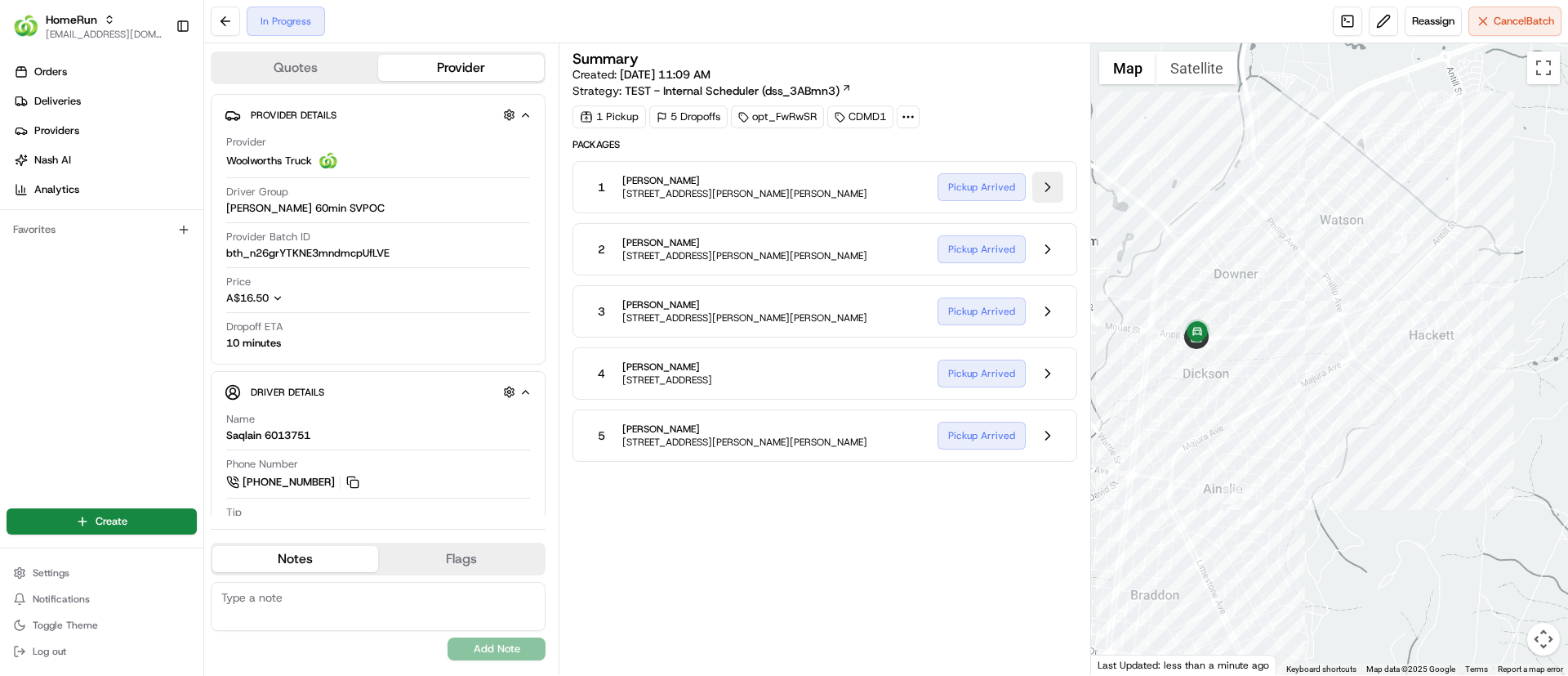
click at [1049, 180] on button at bounding box center [1047, 186] width 31 height 31
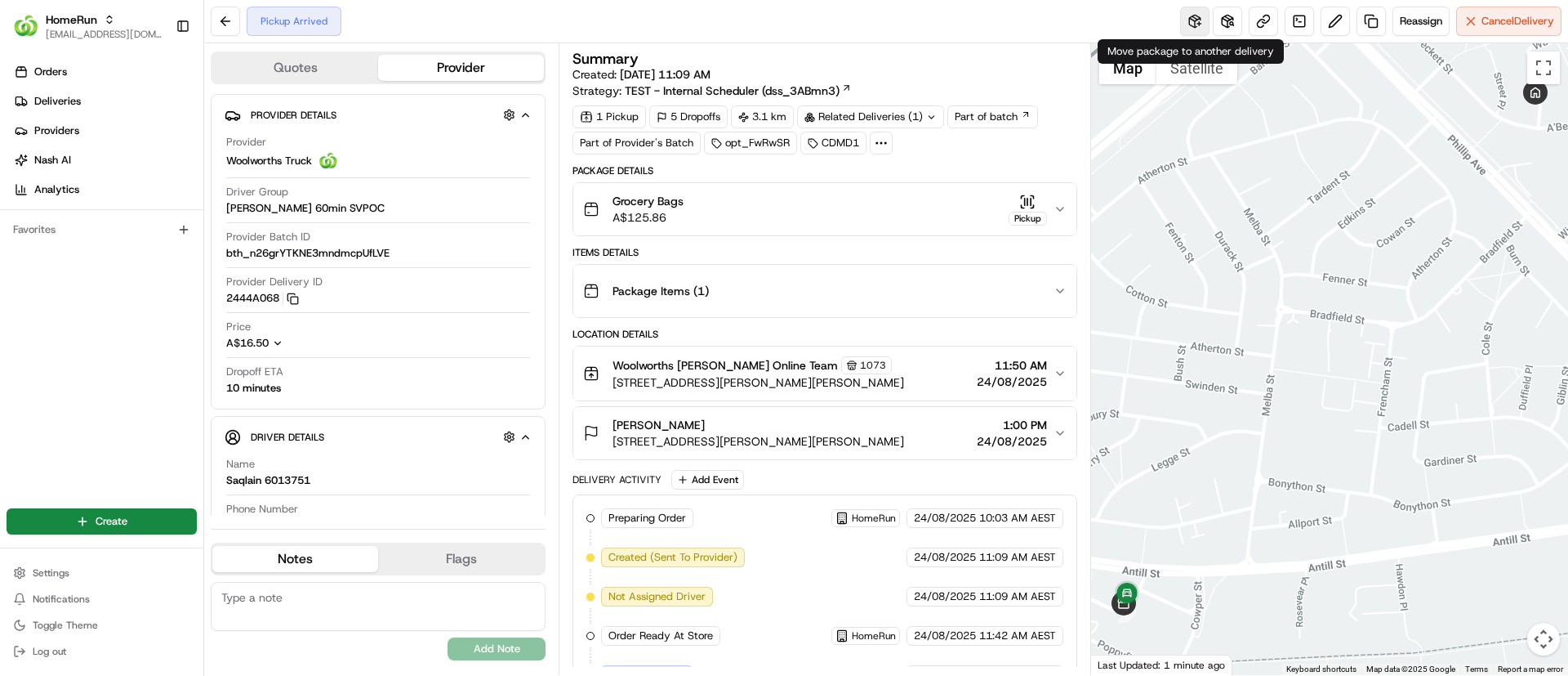
click at [1192, 16] on button at bounding box center [1195, 21] width 29 height 29
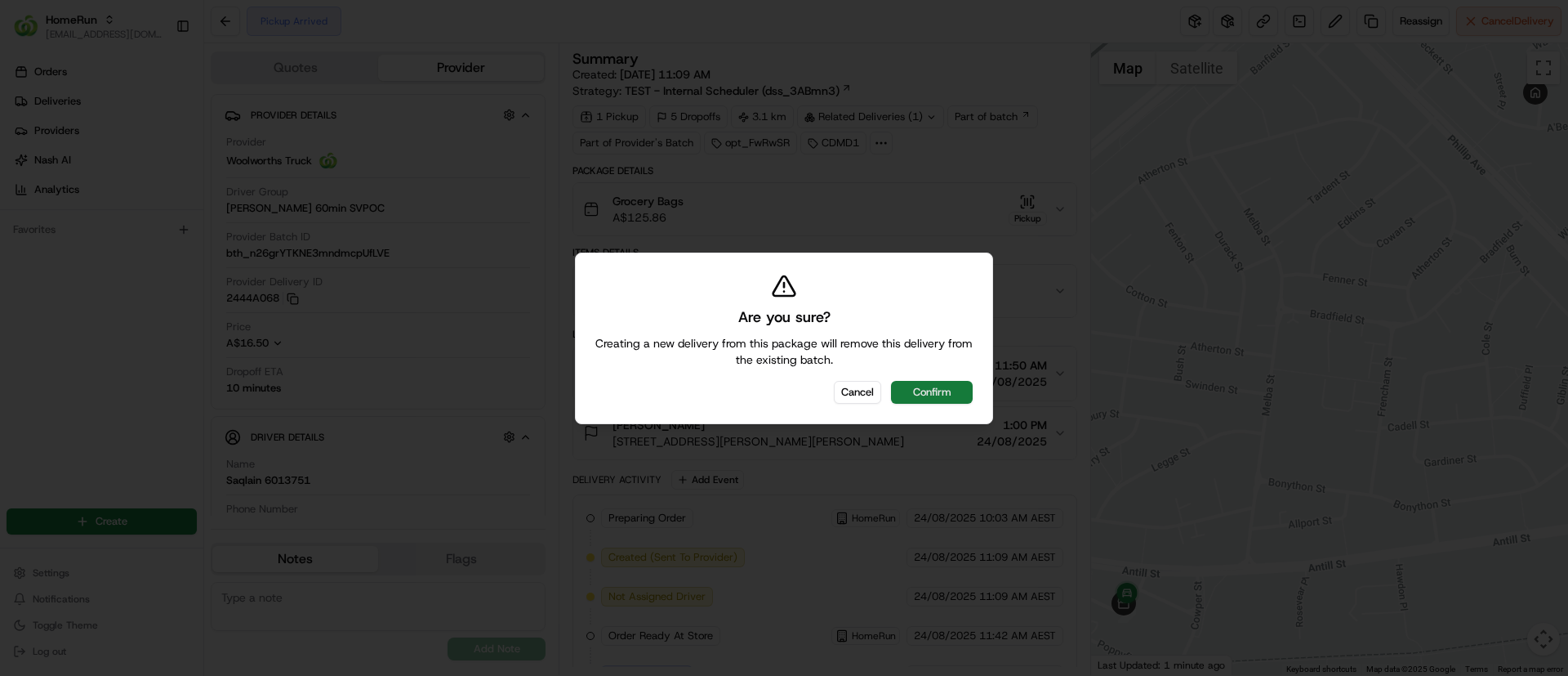
click at [913, 382] on button "Confirm" at bounding box center [932, 393] width 82 height 23
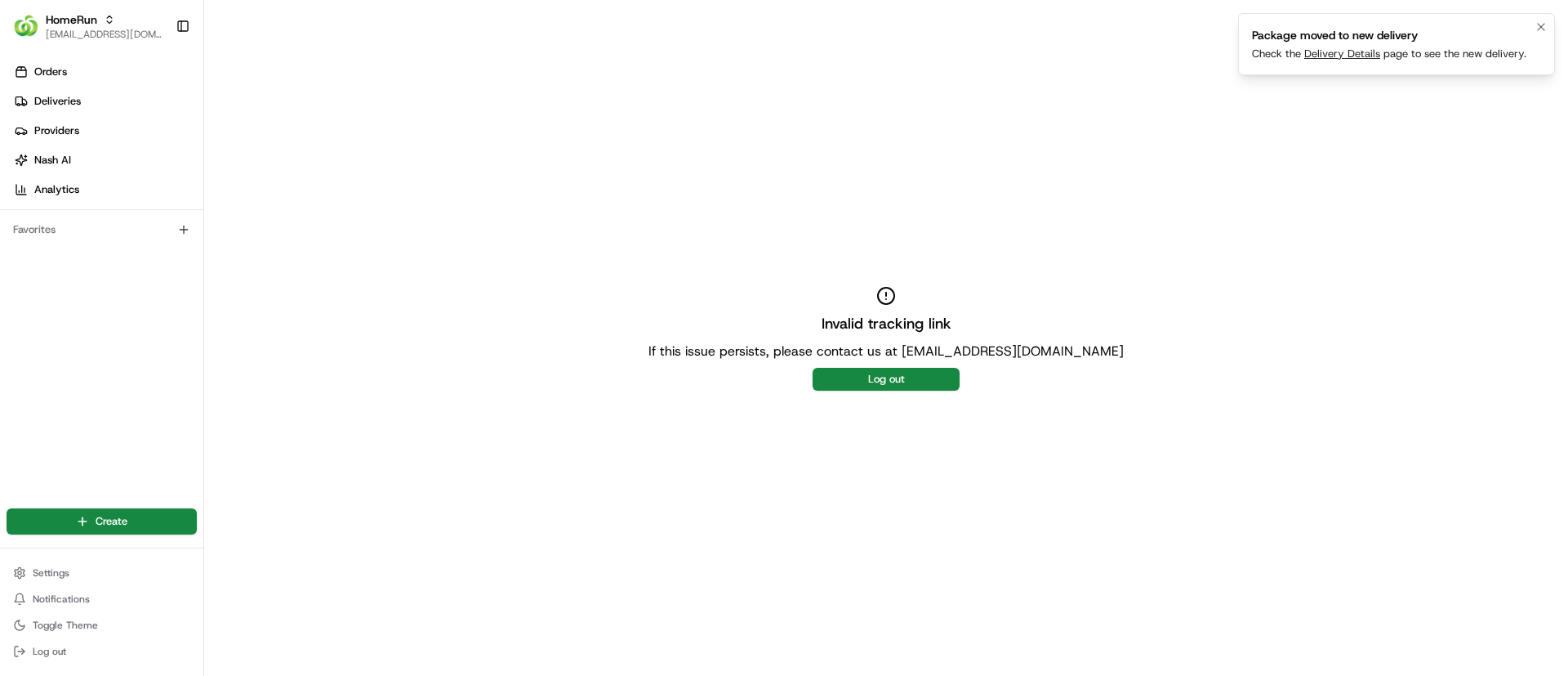
click at [1340, 53] on link "Delivery Details" at bounding box center [1343, 53] width 76 height 14
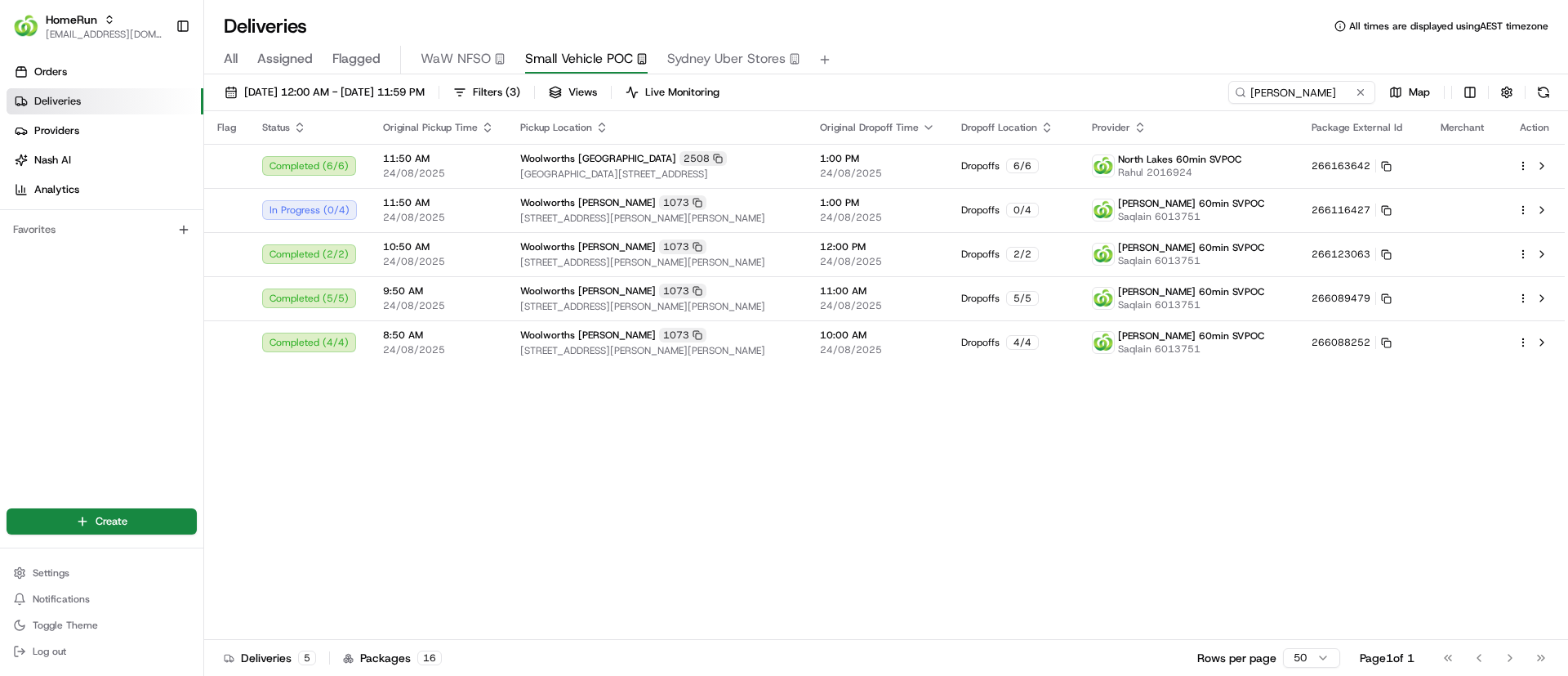
click at [387, 606] on div "Flag Status Original Pickup Time Pickup Location Original Dropoff Time Dropoff …" at bounding box center [885, 376] width 1361 height 529
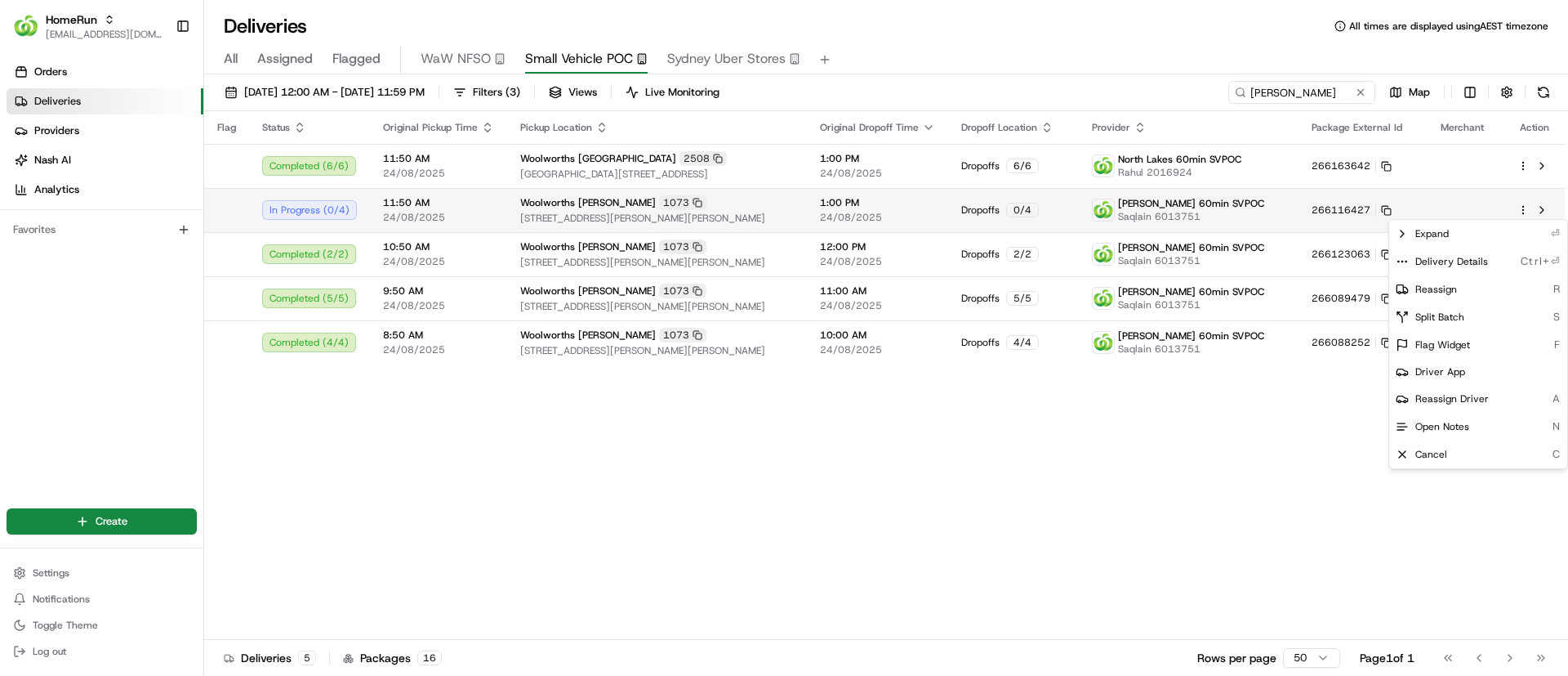
click at [1523, 206] on html "HomeRun [EMAIL_ADDRESS][DOMAIN_NAME] Toggle Sidebar Orders Deliveries Providers…" at bounding box center [784, 338] width 1568 height 676
click at [1404, 255] on icon at bounding box center [1403, 261] width 13 height 13
click at [744, 519] on html "HomeRun psteele@woolworths.com.au Toggle Sidebar Orders Deliveries Providers Na…" at bounding box center [784, 338] width 1568 height 676
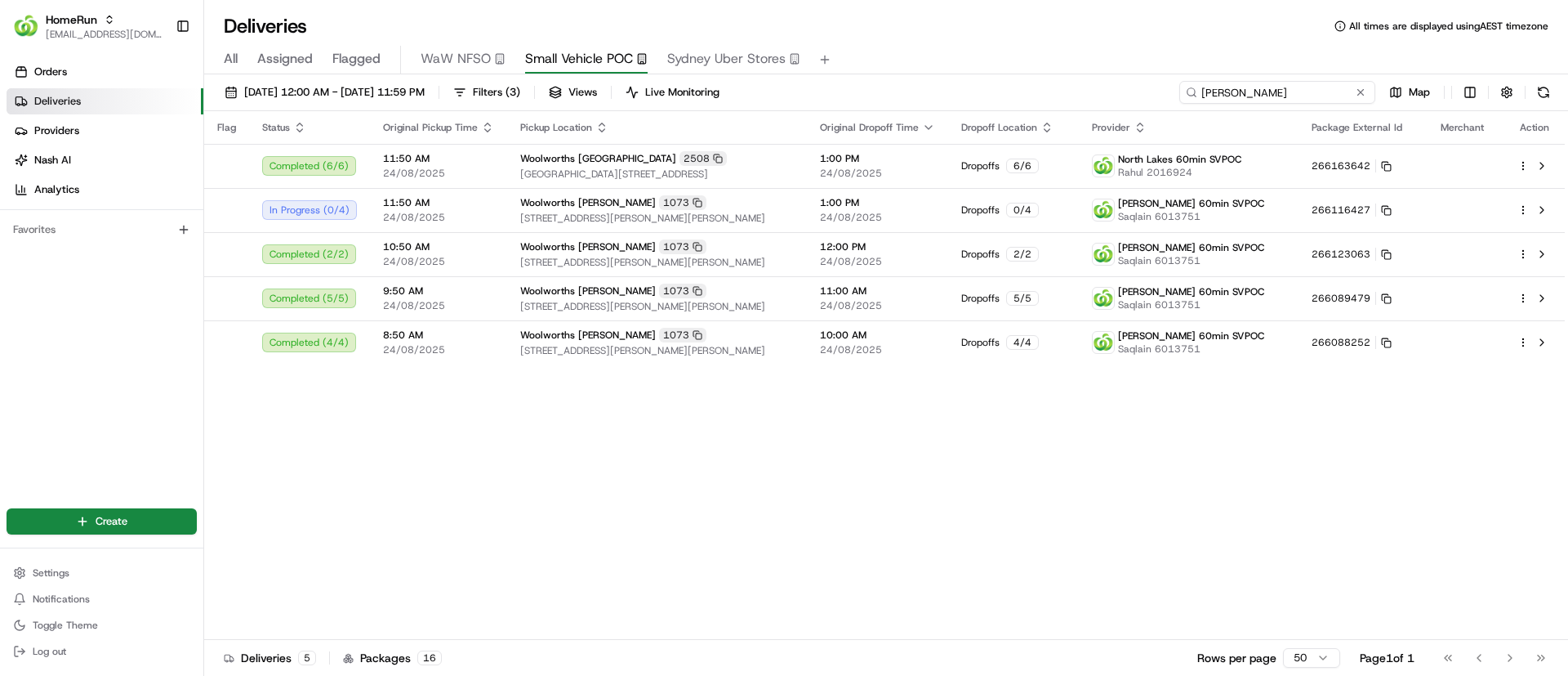
click at [1316, 87] on input "[PERSON_NAME]" at bounding box center [1277, 92] width 196 height 23
click at [486, 527] on div "Flag Status Original Pickup Time Pickup Location Original Dropoff Time Dropoff …" at bounding box center [885, 376] width 1361 height 529
click at [1522, 206] on html "HomeRun [EMAIL_ADDRESS][DOMAIN_NAME] Toggle Sidebar Orders Deliveries Providers…" at bounding box center [784, 338] width 1568 height 676
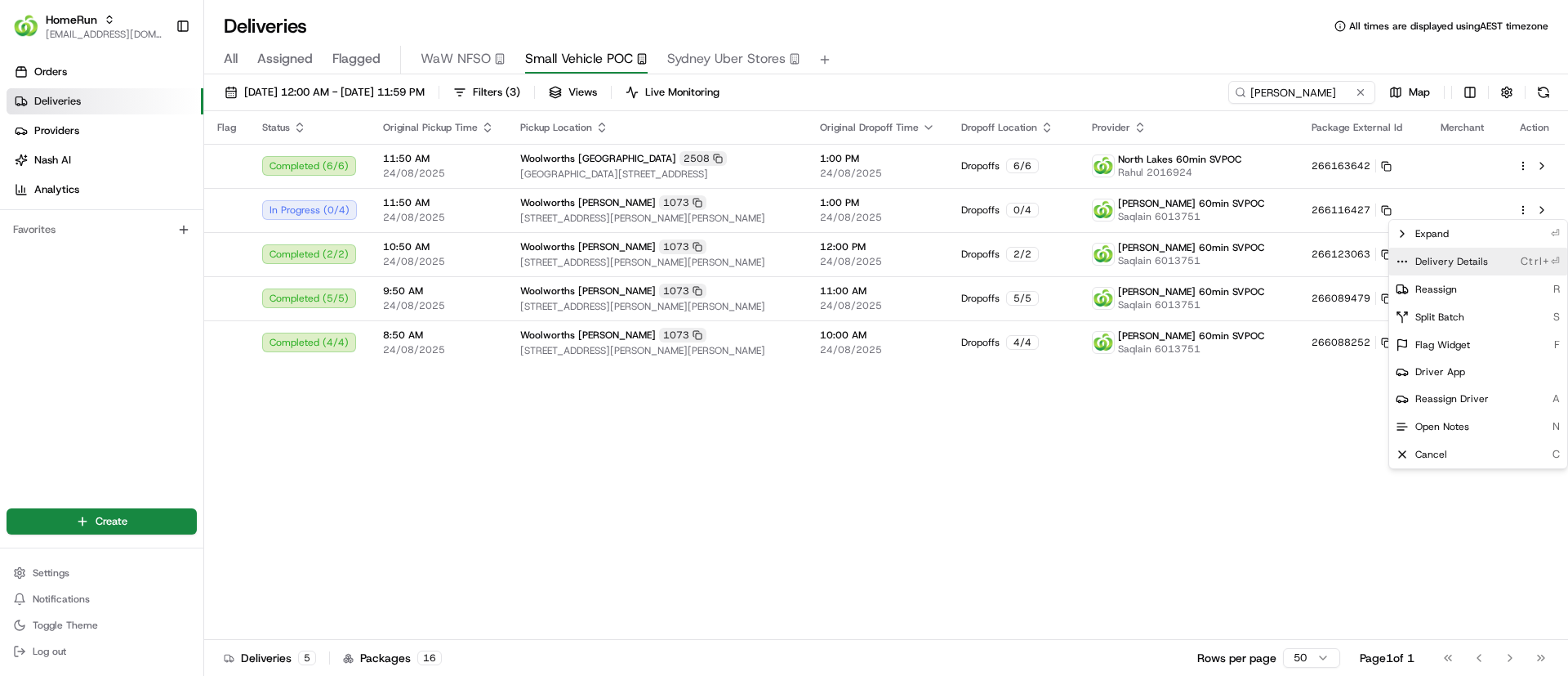
click at [1399, 259] on icon at bounding box center [1403, 261] width 13 height 13
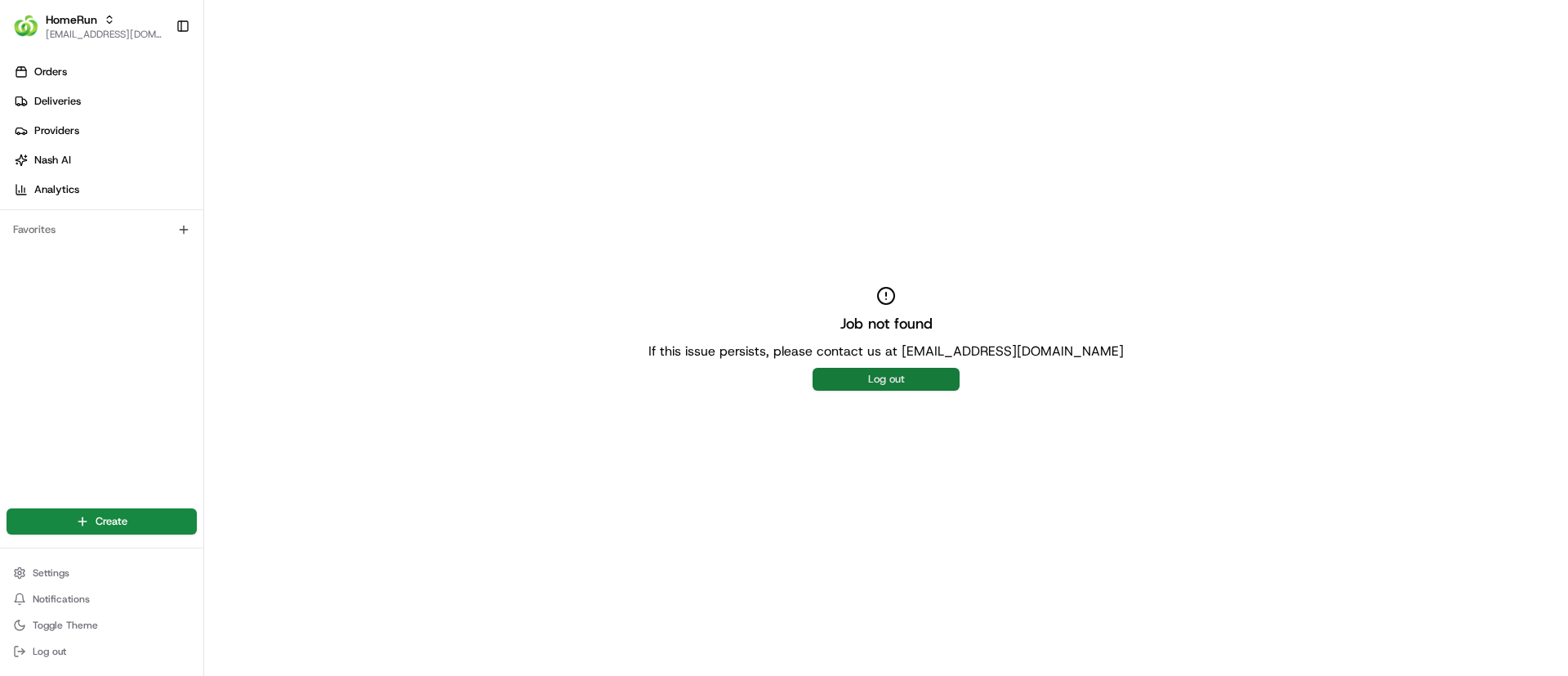
click at [874, 381] on button "Log out" at bounding box center [886, 379] width 147 height 23
